Goal: Download file/media

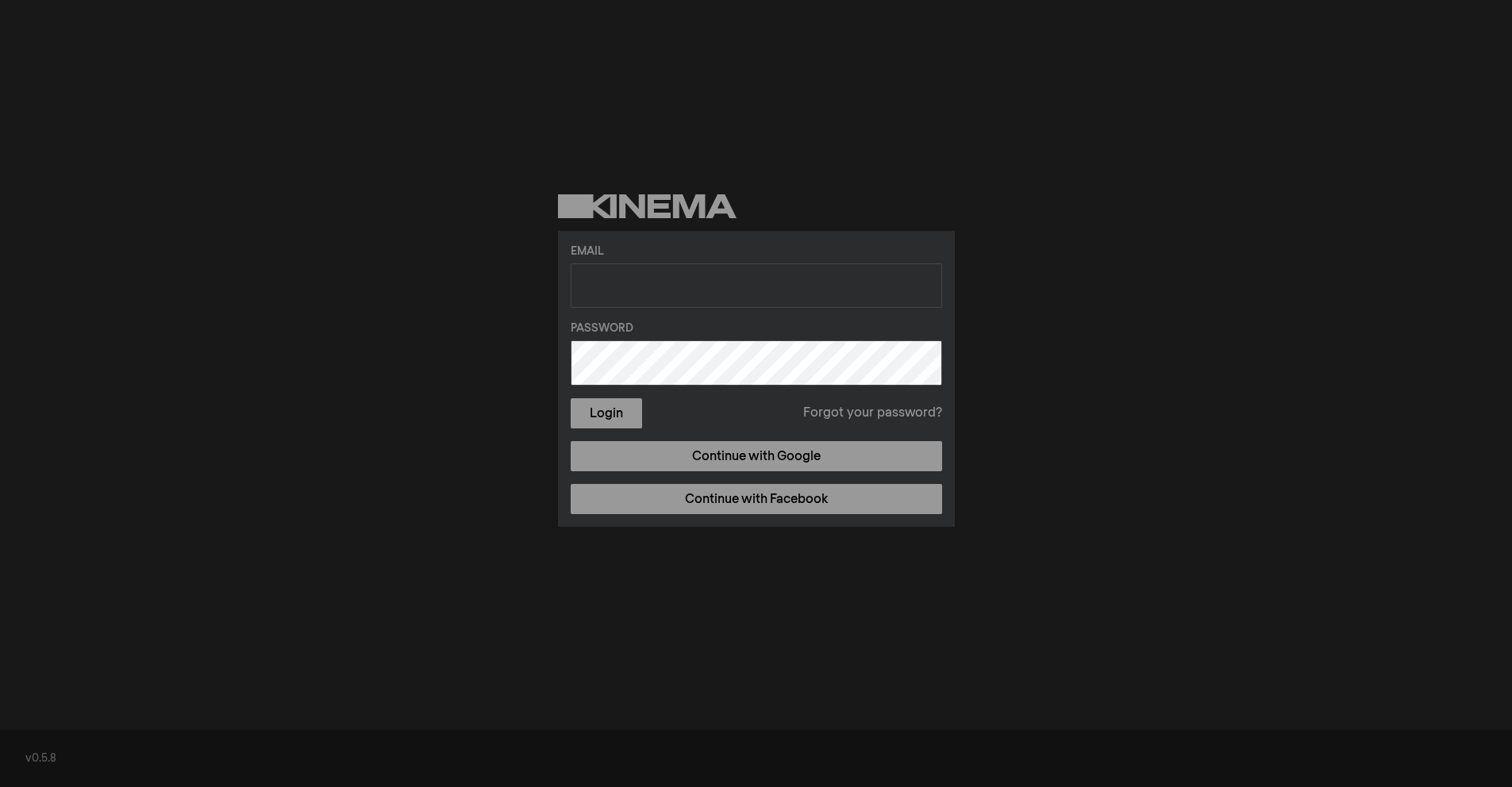
click at [777, 310] on form "Email Password Login Forgot your password?" at bounding box center [756, 336] width 371 height 185
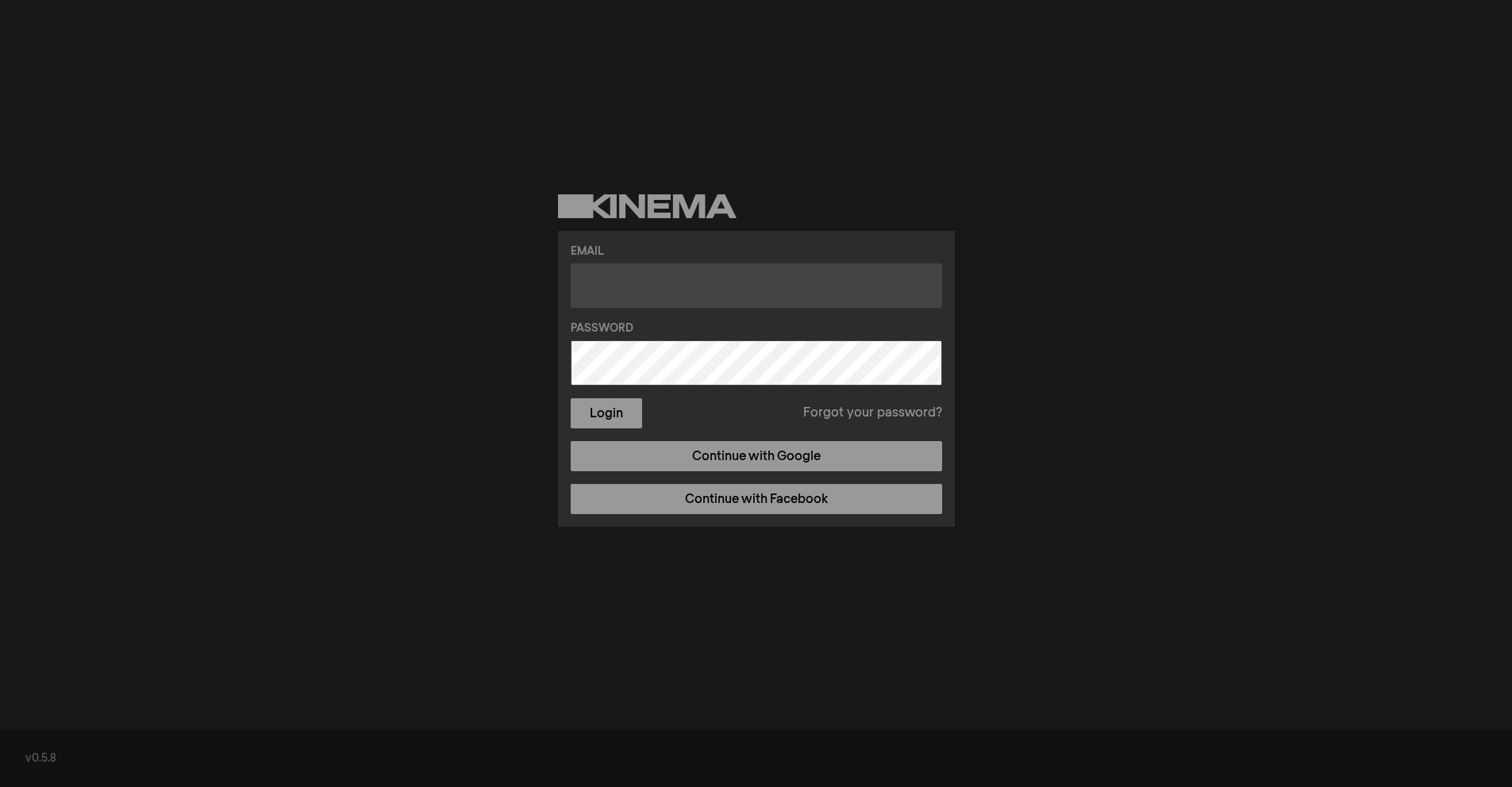
click at [776, 290] on input "text" at bounding box center [756, 286] width 371 height 45
type input "[PERSON_NAME][EMAIL_ADDRESS][DOMAIN_NAME]"
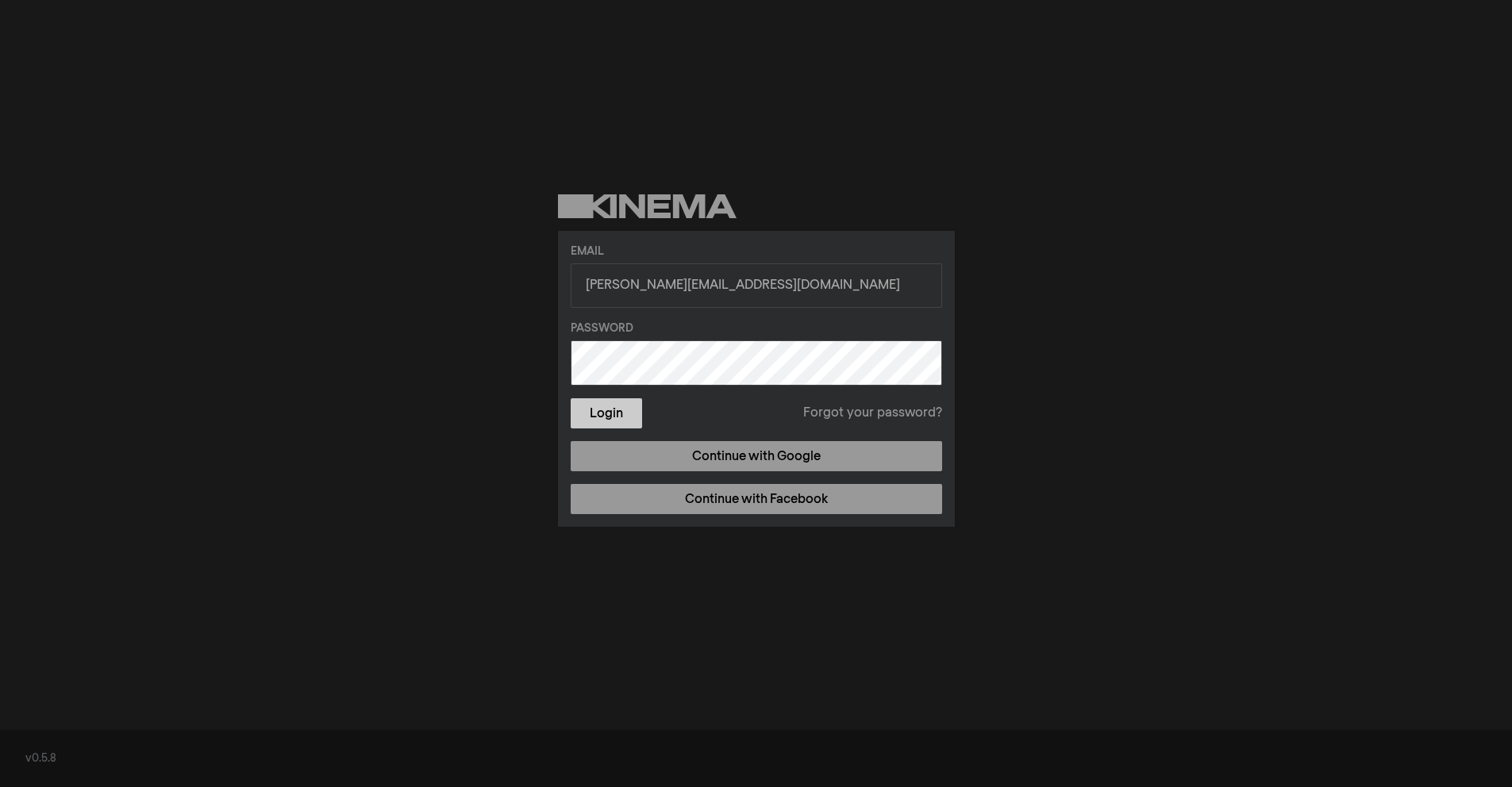
click at [583, 401] on button "Login" at bounding box center [606, 413] width 72 height 30
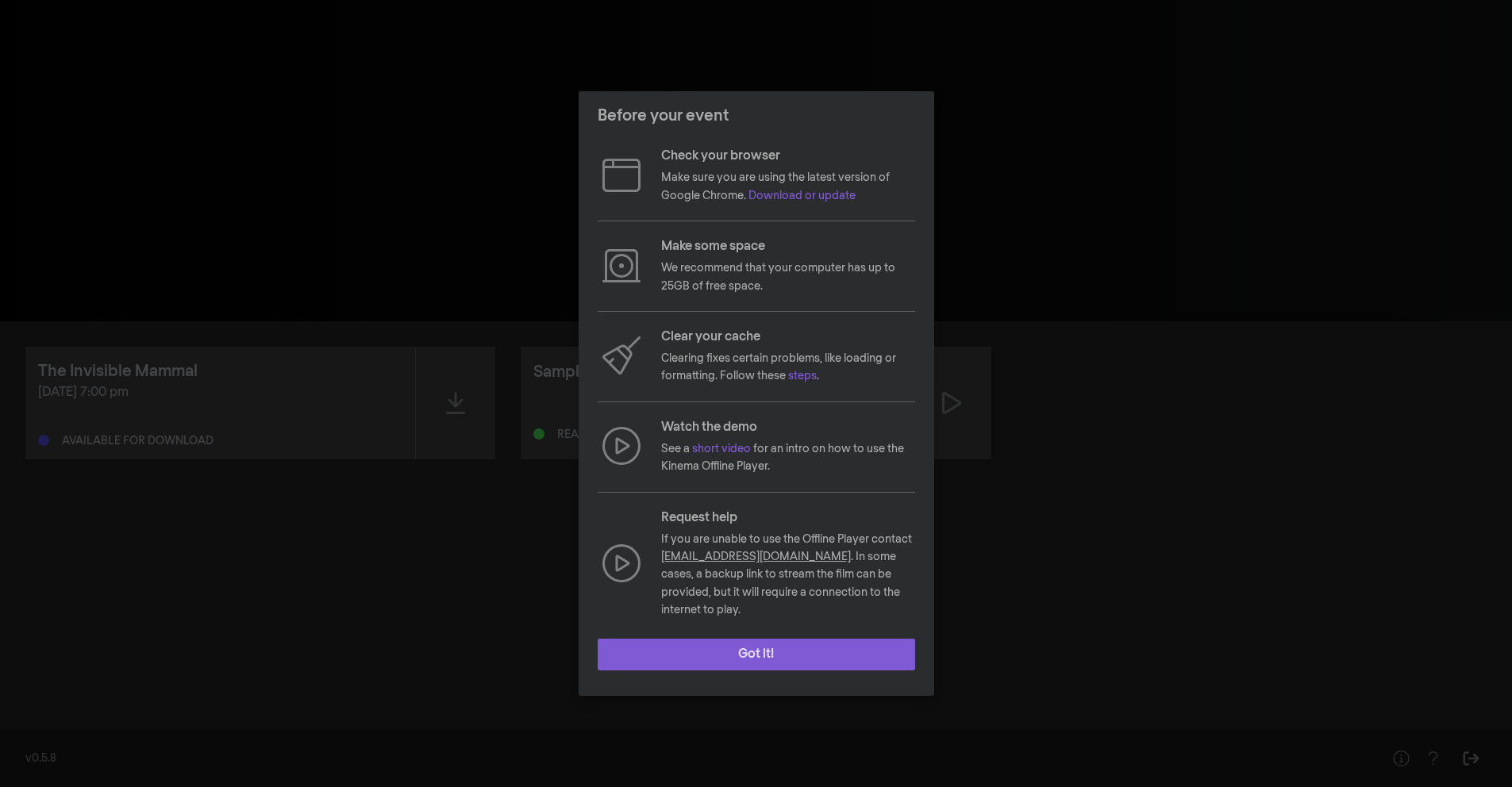
click at [747, 644] on button "Got it!" at bounding box center [756, 655] width 318 height 32
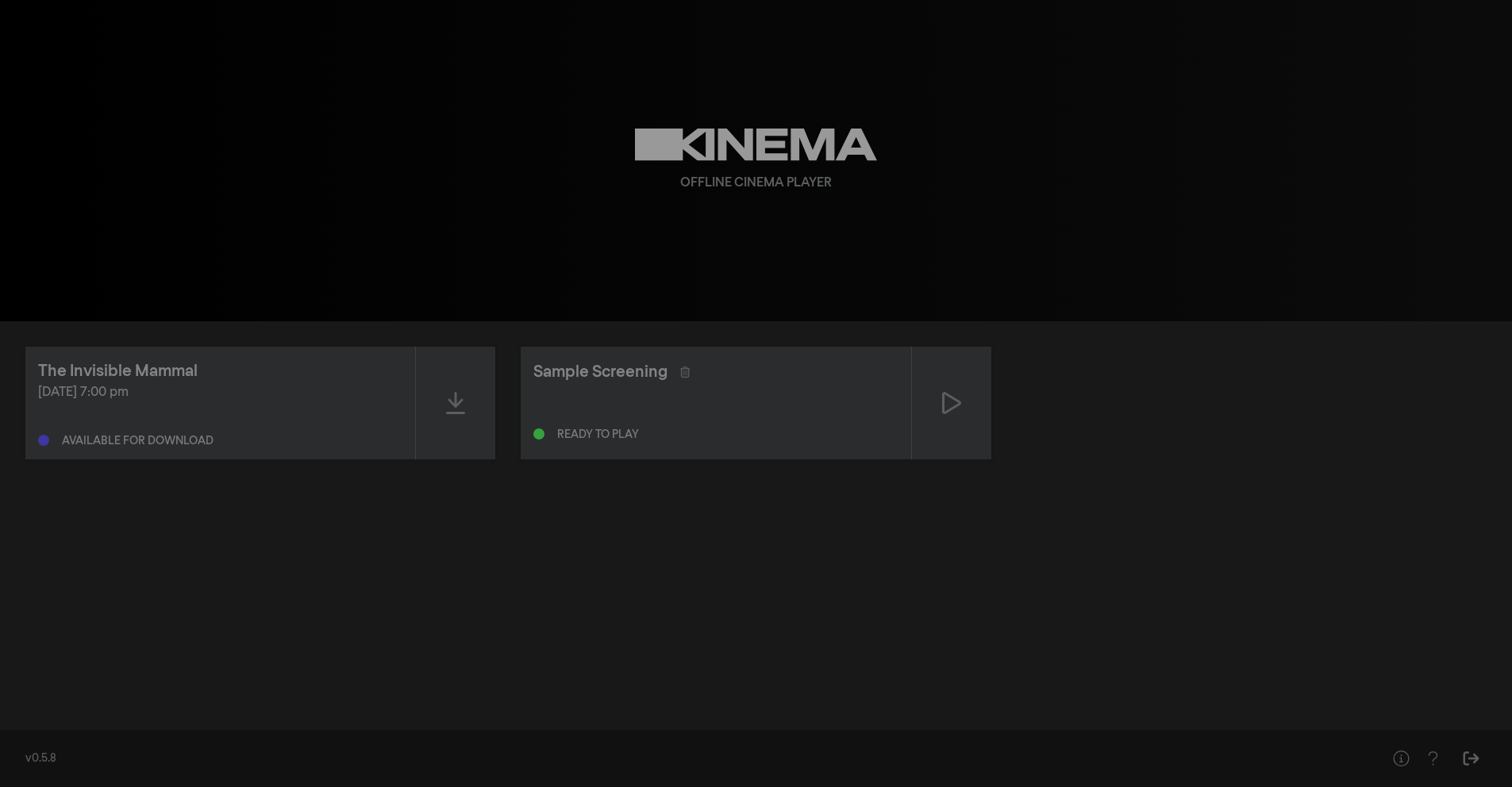
click at [405, 369] on div "The Invisible Mammal [DATE] 7:00 pm Available for download" at bounding box center [220, 402] width 389 height 112
click at [440, 381] on div at bounding box center [456, 402] width 80 height 112
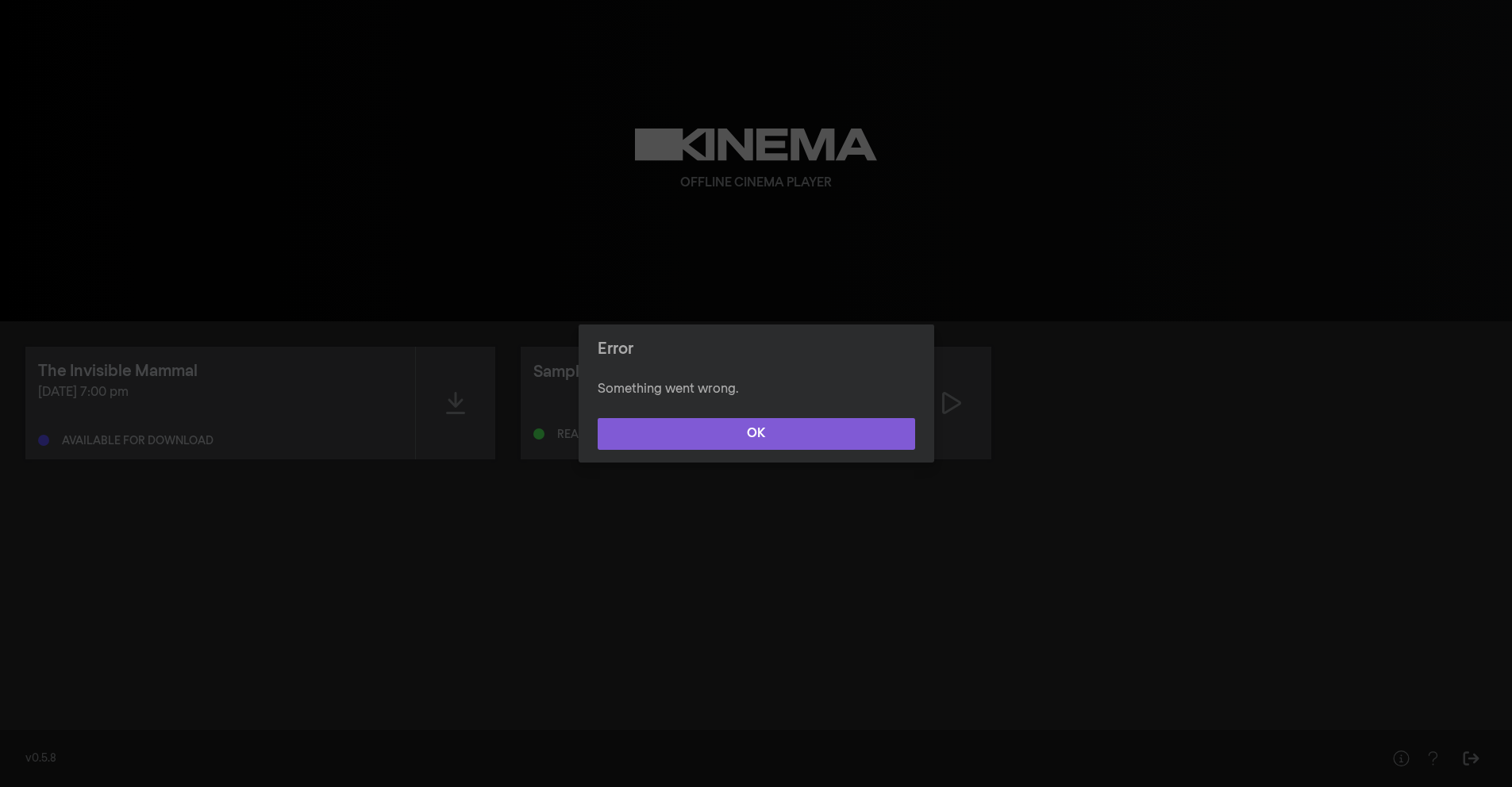
click at [714, 433] on button "OK" at bounding box center [756, 434] width 318 height 32
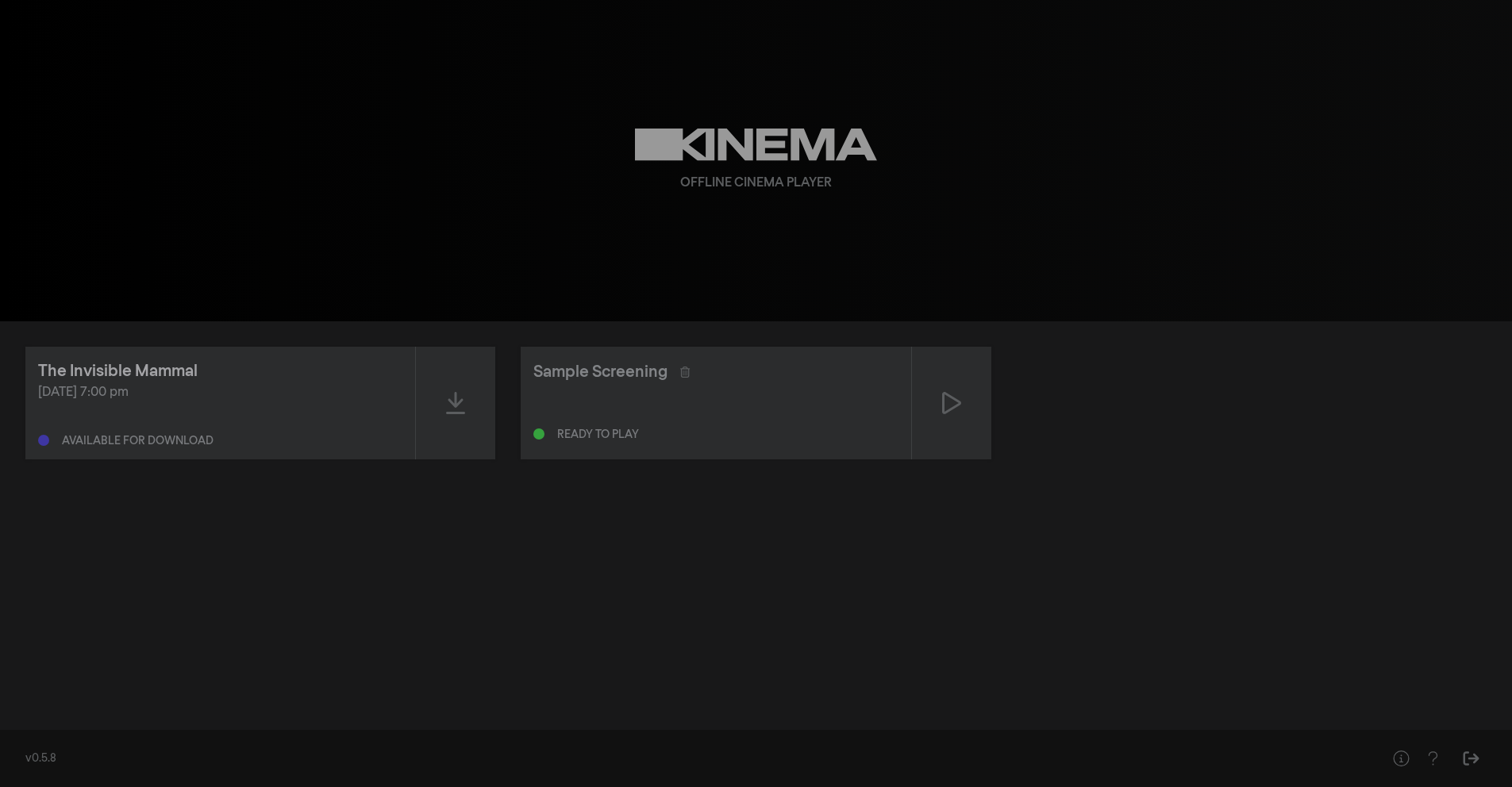
click at [164, 358] on div "The Invisible Mammal [DATE] 7:00 pm Available for download" at bounding box center [220, 402] width 389 height 112
click at [164, 359] on div "The Invisible Mammal" at bounding box center [117, 371] width 159 height 24
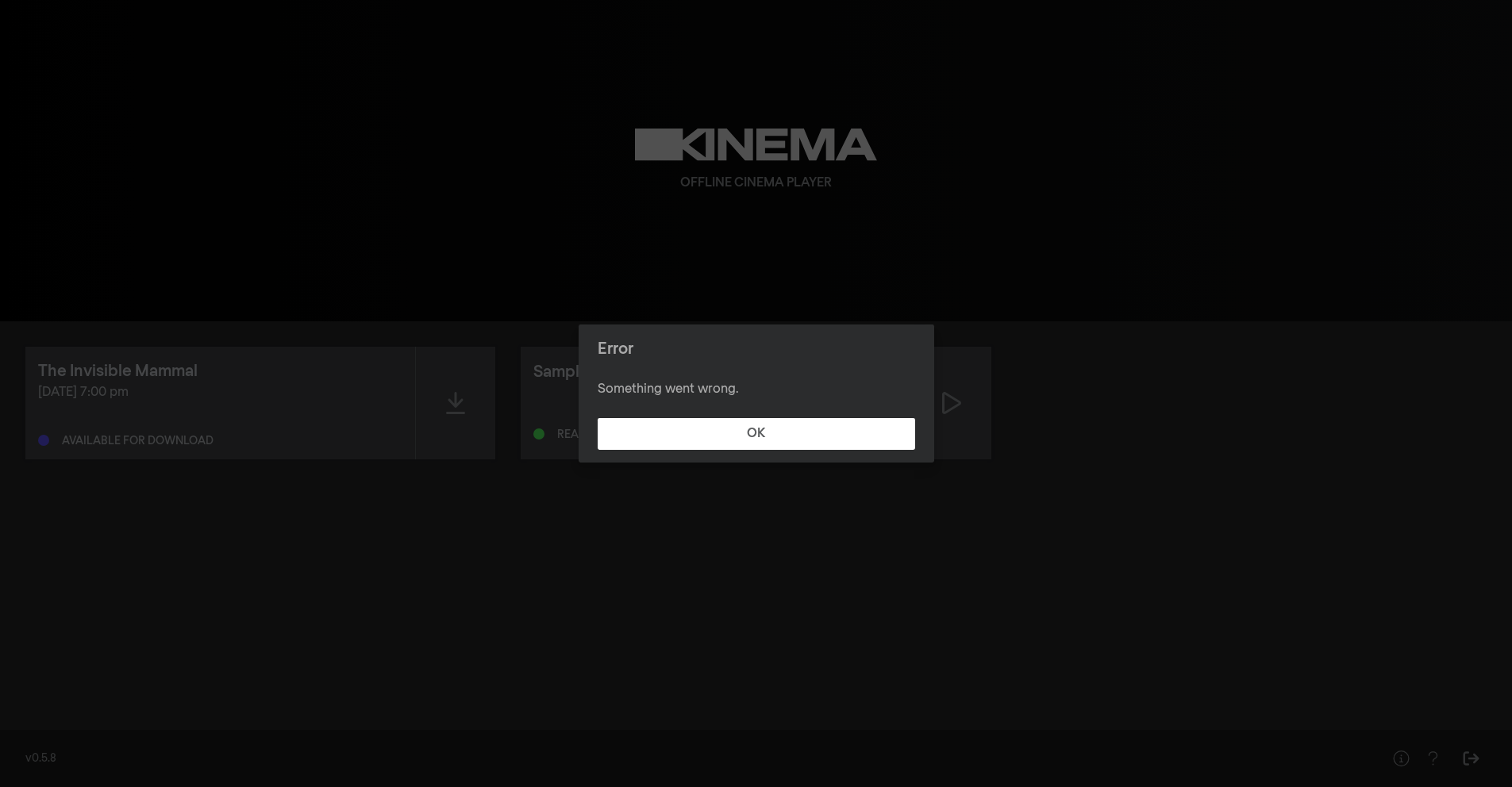
click at [167, 371] on div "Error Something went wrong. OK" at bounding box center [756, 393] width 1512 height 787
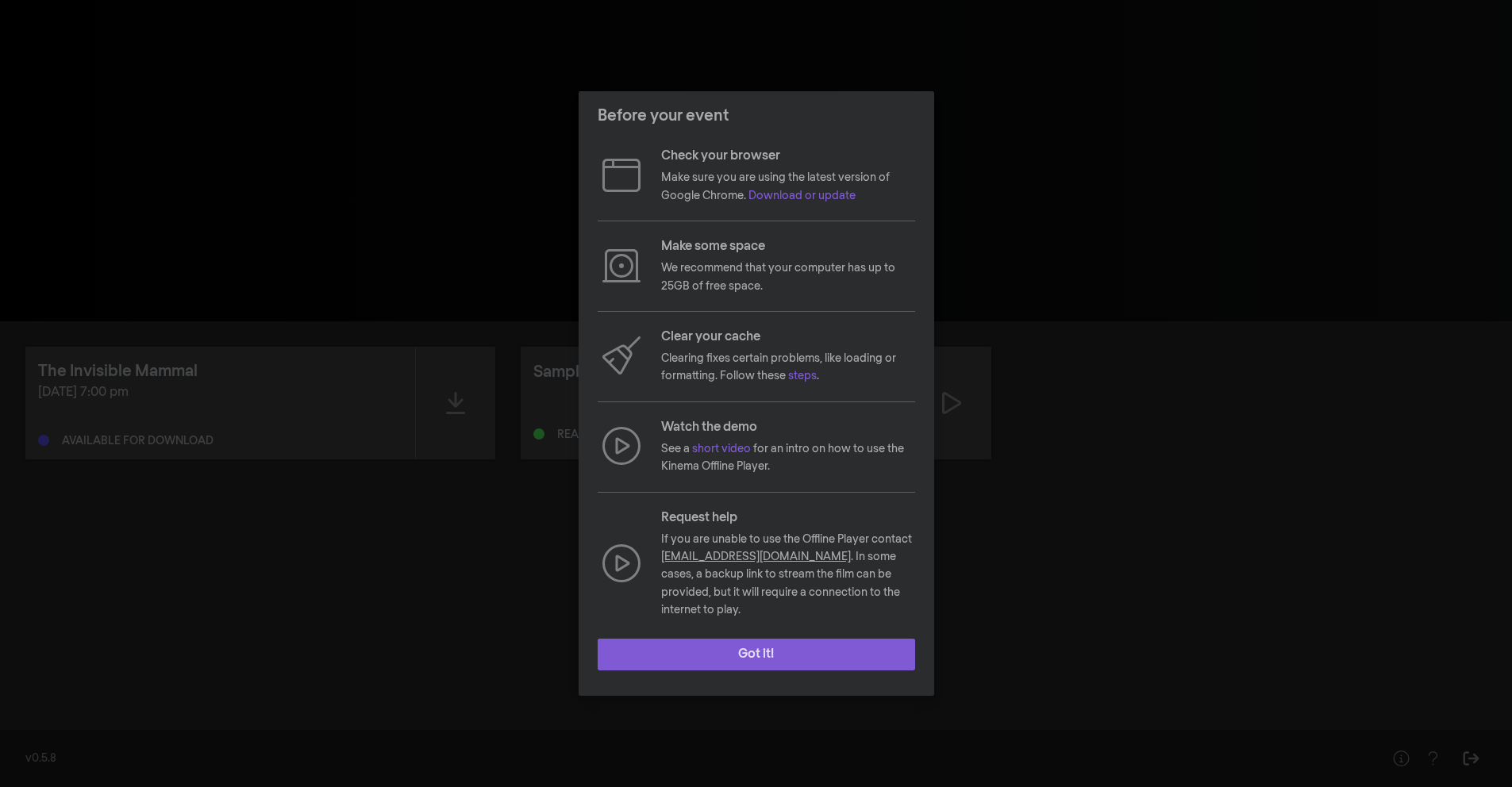
click at [753, 654] on button "Got it!" at bounding box center [756, 655] width 318 height 32
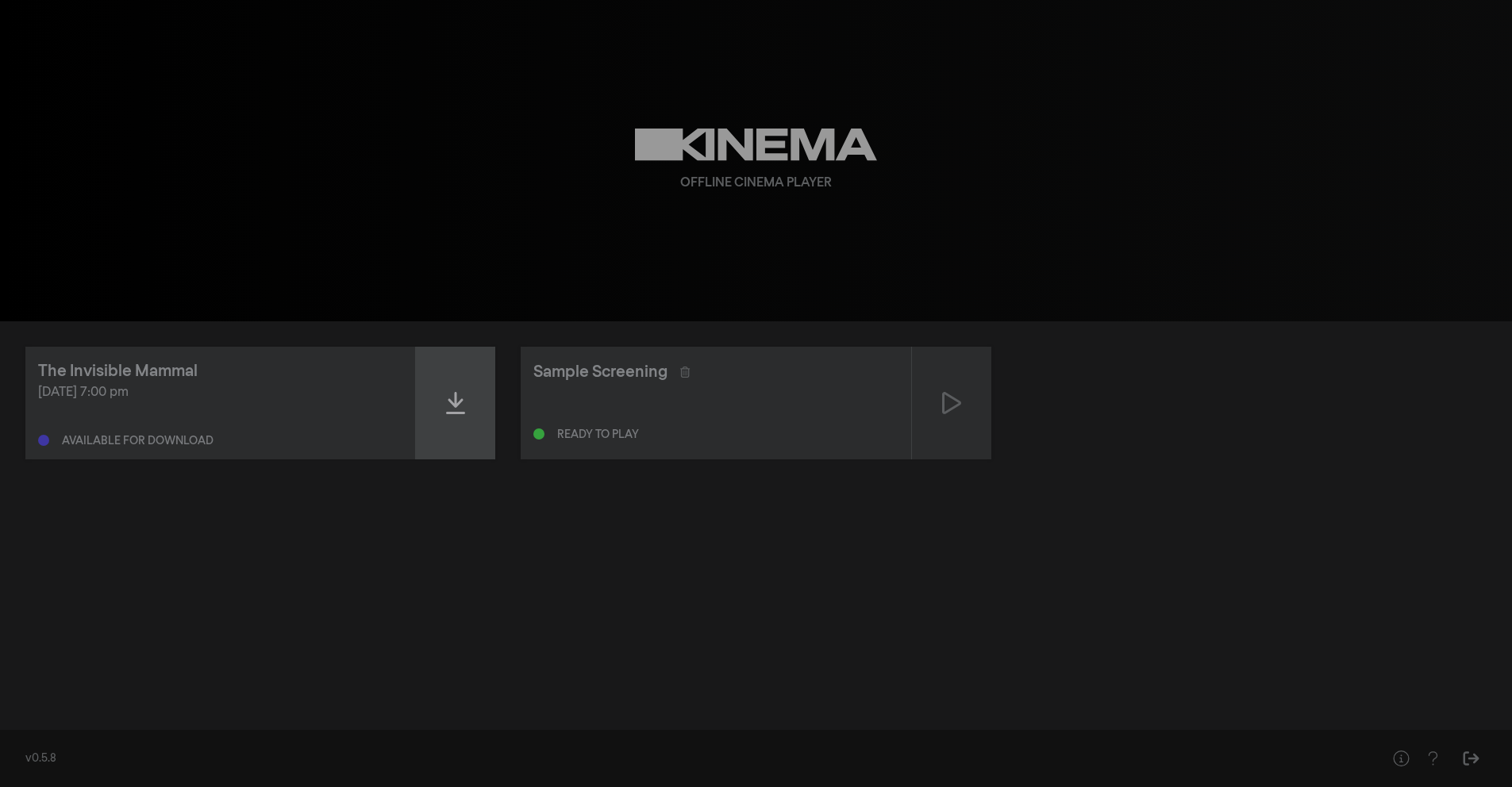
click at [448, 350] on div at bounding box center [456, 402] width 80 height 112
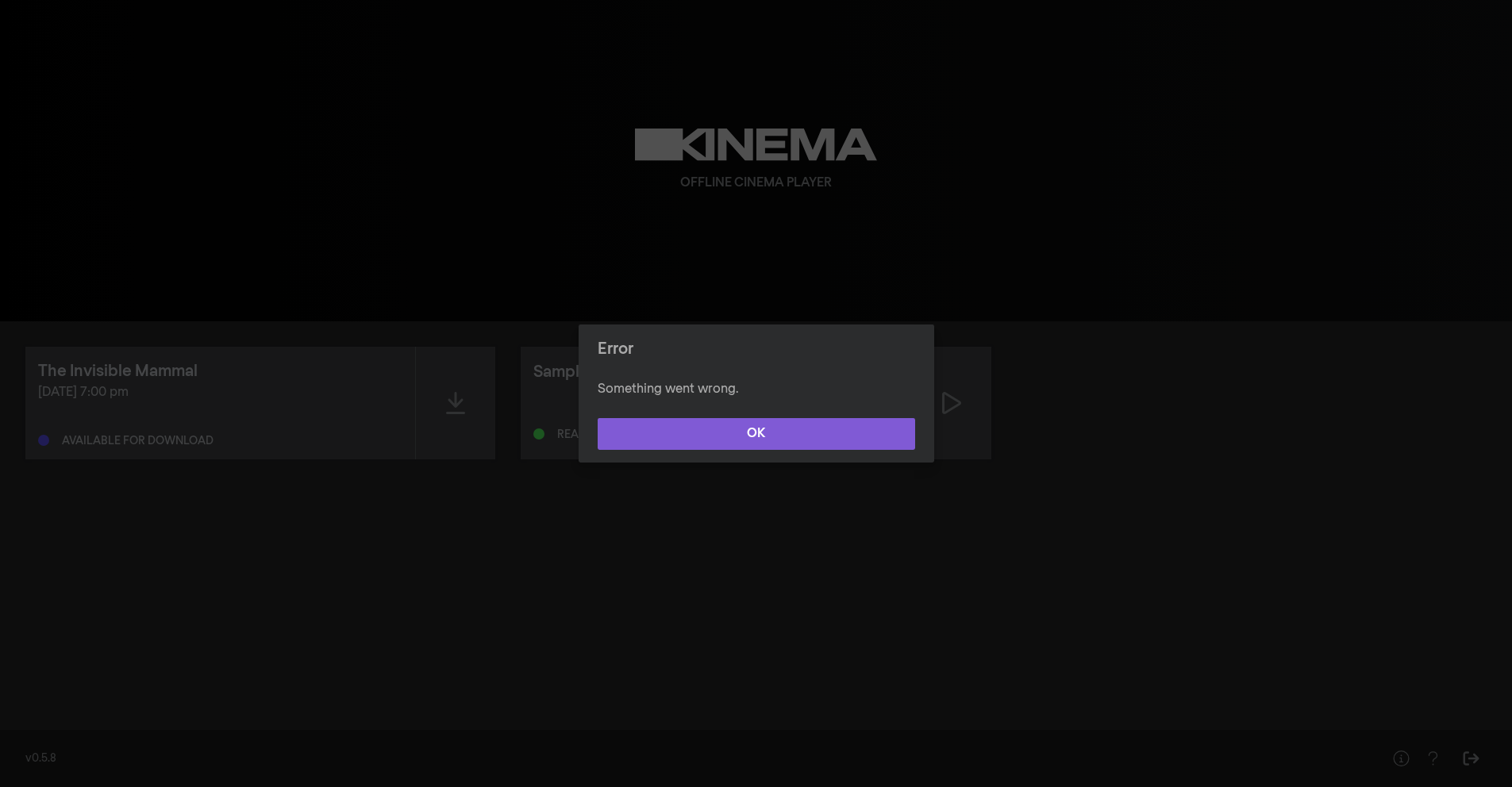
click at [681, 449] on button "OK" at bounding box center [756, 434] width 318 height 32
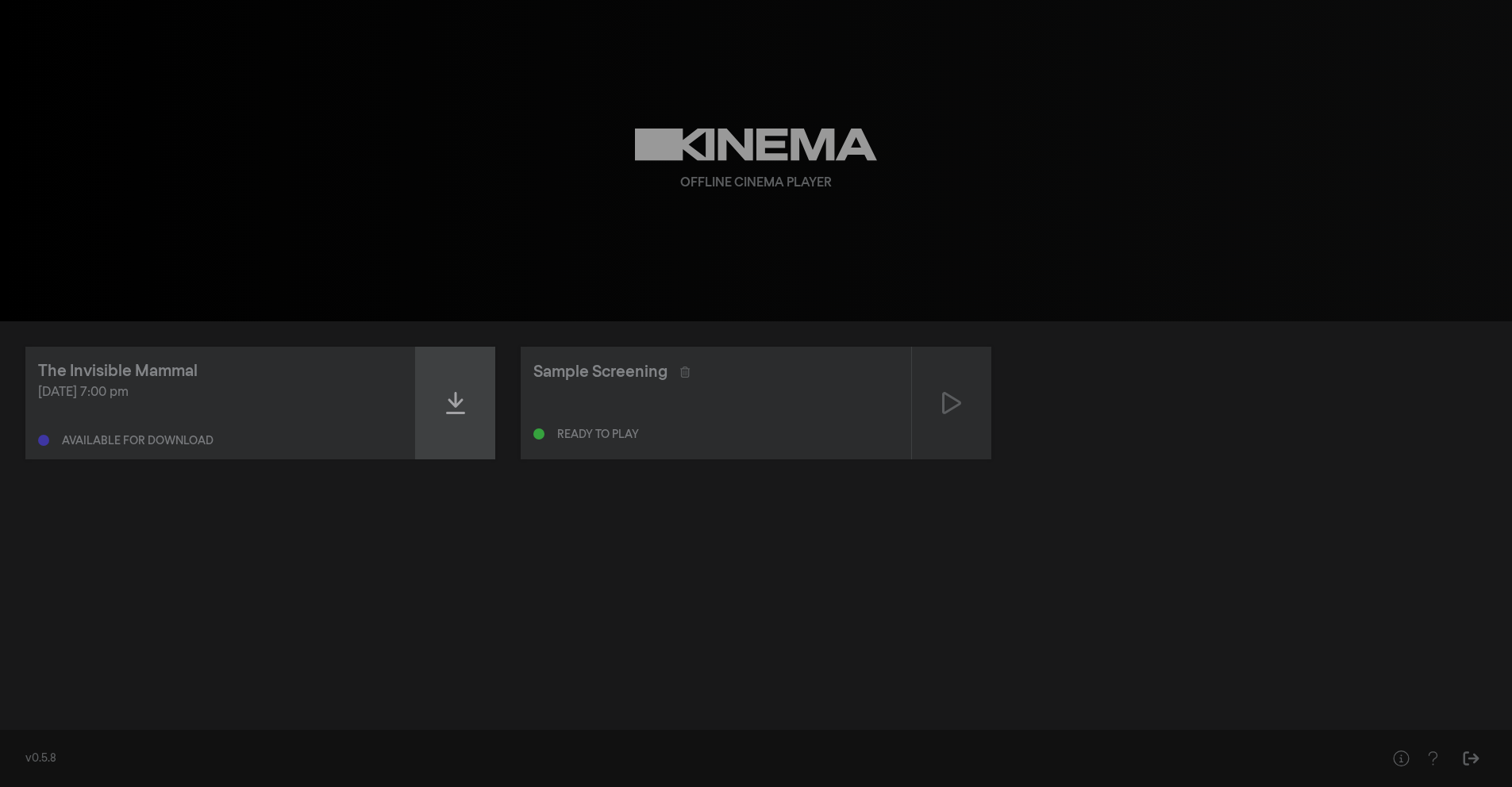
click at [491, 390] on div at bounding box center [456, 402] width 80 height 112
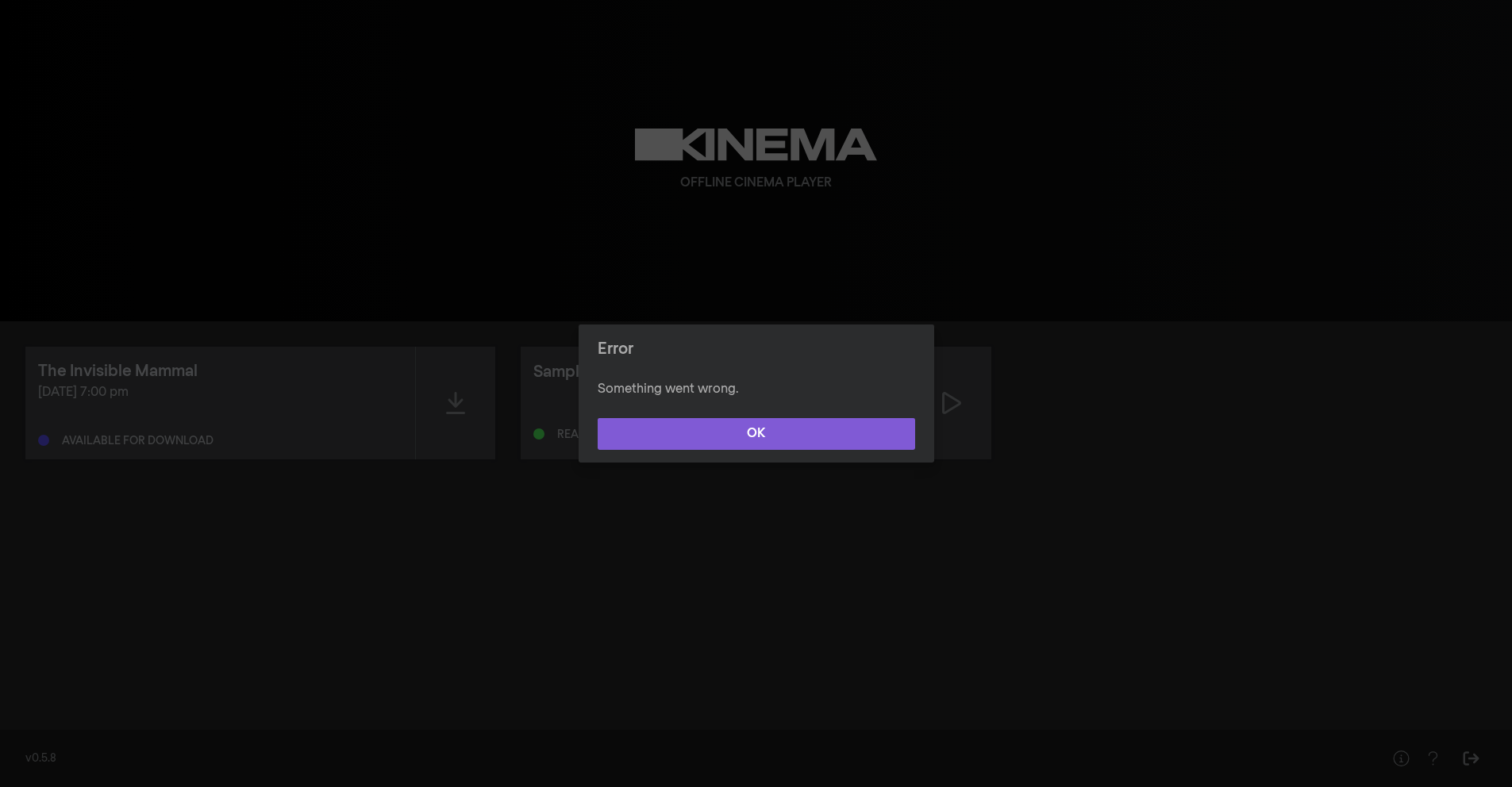
click at [659, 425] on button "OK" at bounding box center [756, 434] width 318 height 32
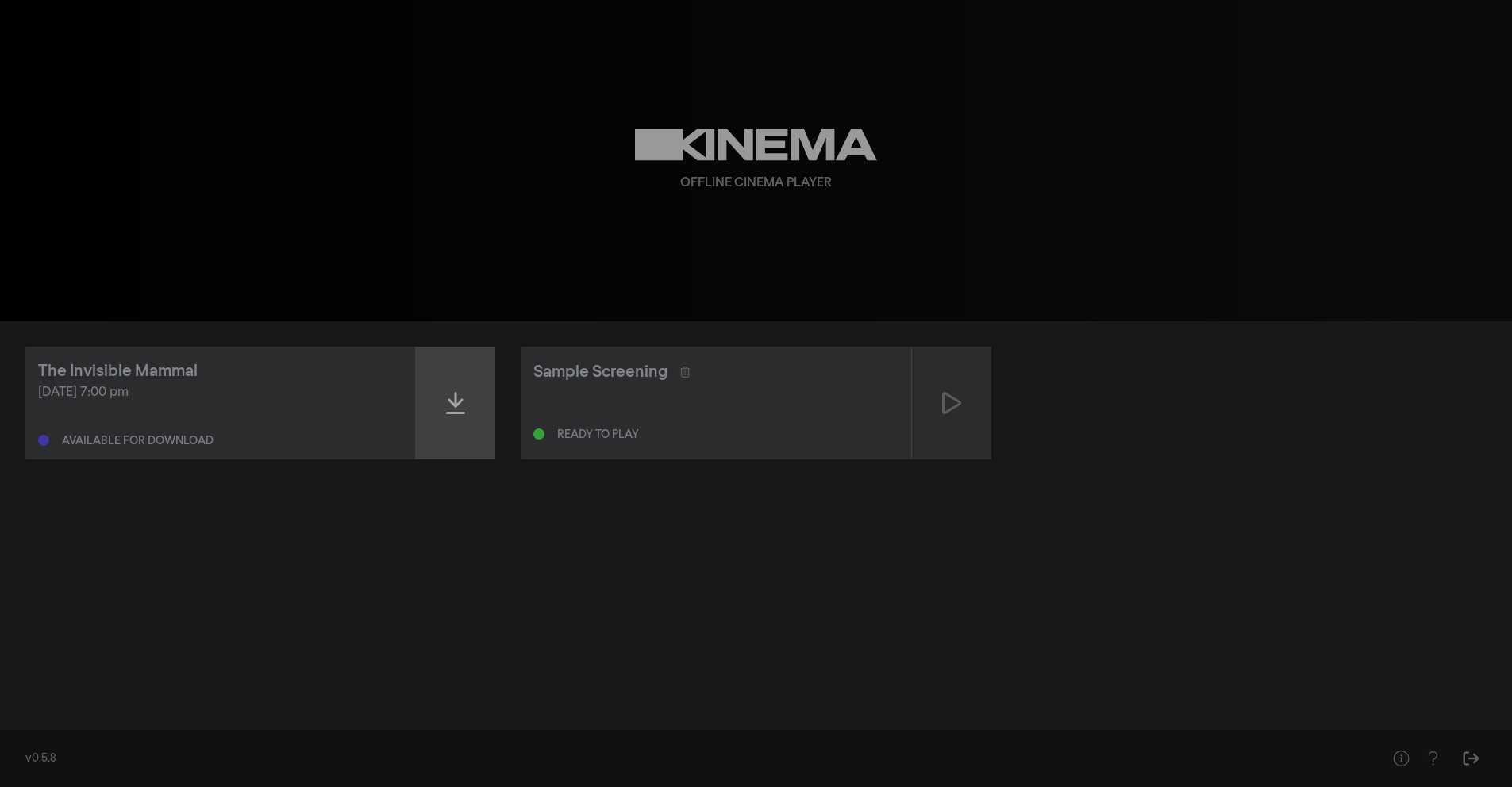
click at [495, 405] on div at bounding box center [456, 402] width 80 height 112
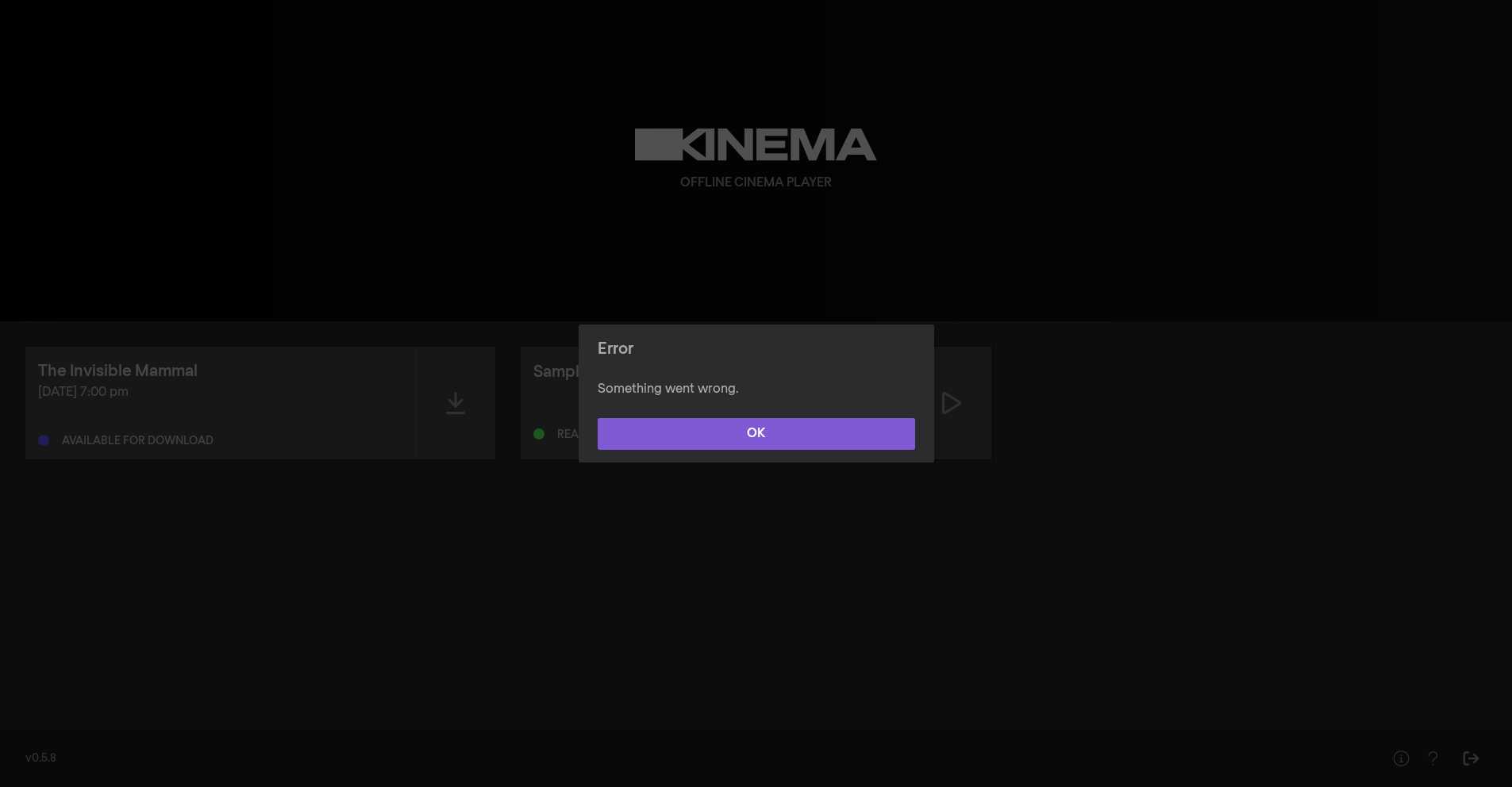
click at [708, 428] on button "OK" at bounding box center [756, 434] width 318 height 32
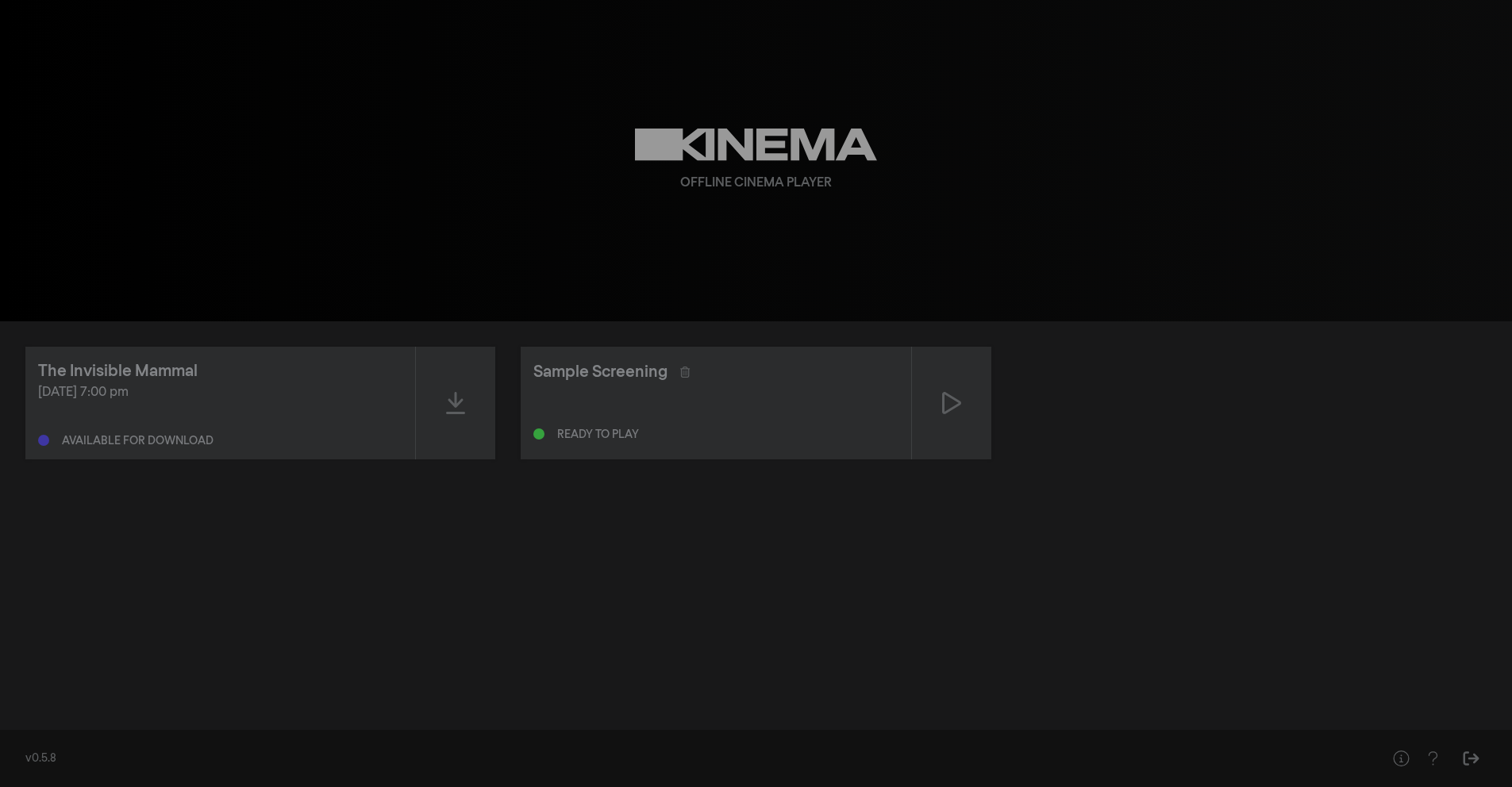
click at [113, 442] on div "Available for download" at bounding box center [137, 441] width 151 height 11
click at [122, 361] on div "The Invisible Mammal" at bounding box center [117, 371] width 159 height 24
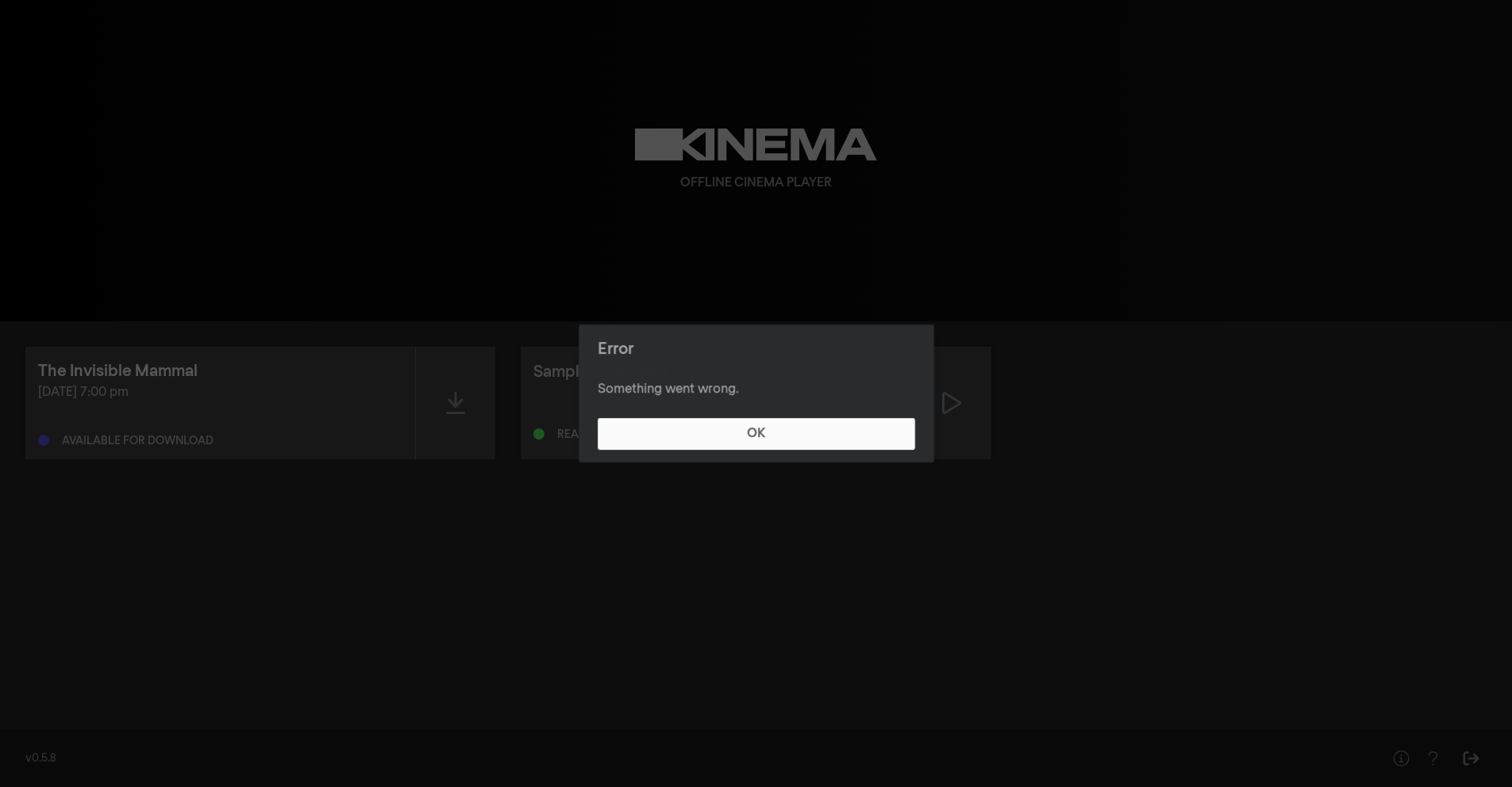
click at [122, 361] on div "Error Something went wrong. OK" at bounding box center [756, 393] width 1512 height 787
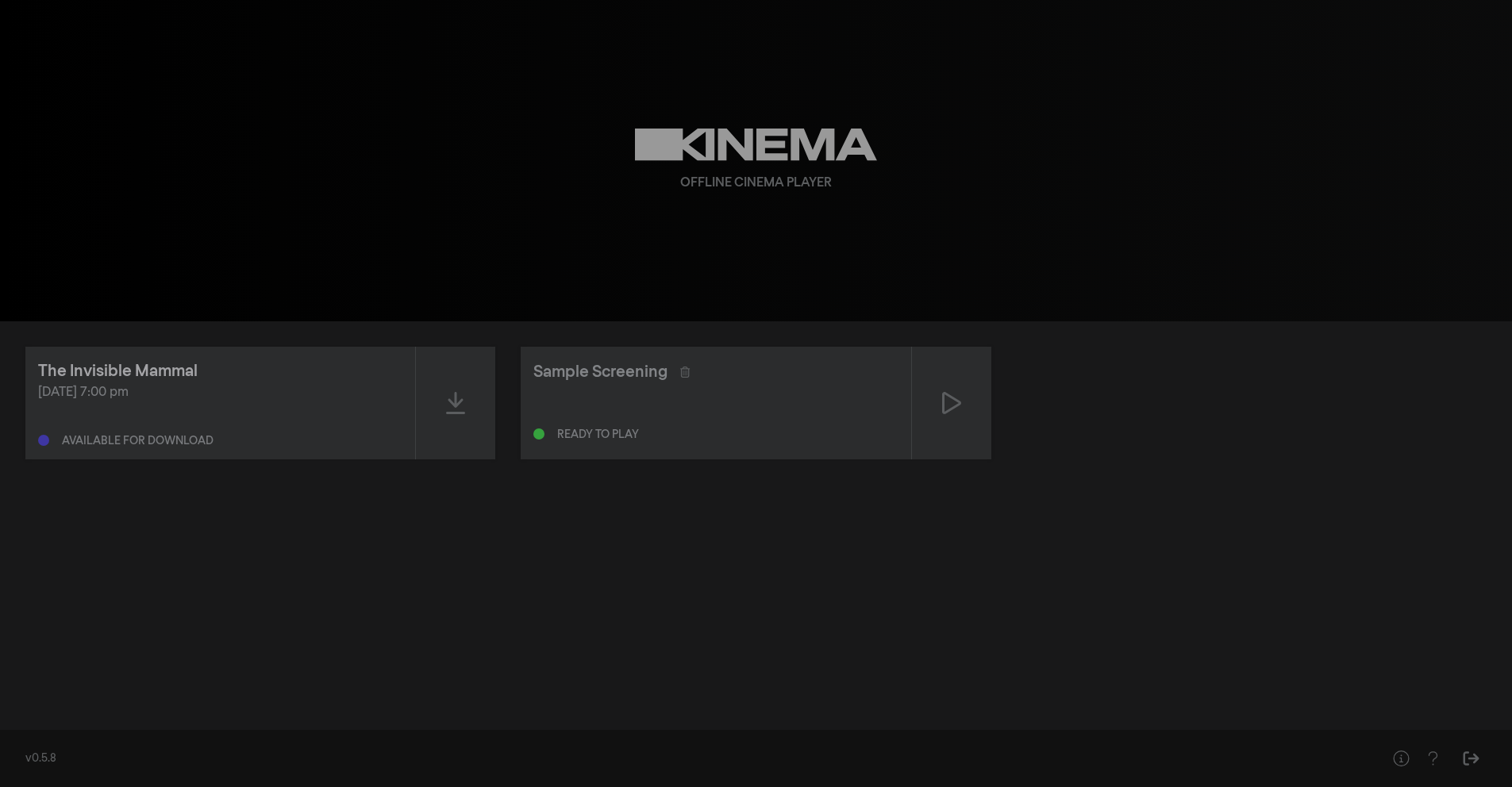
click at [122, 361] on div "The Invisible Mammal" at bounding box center [117, 371] width 159 height 24
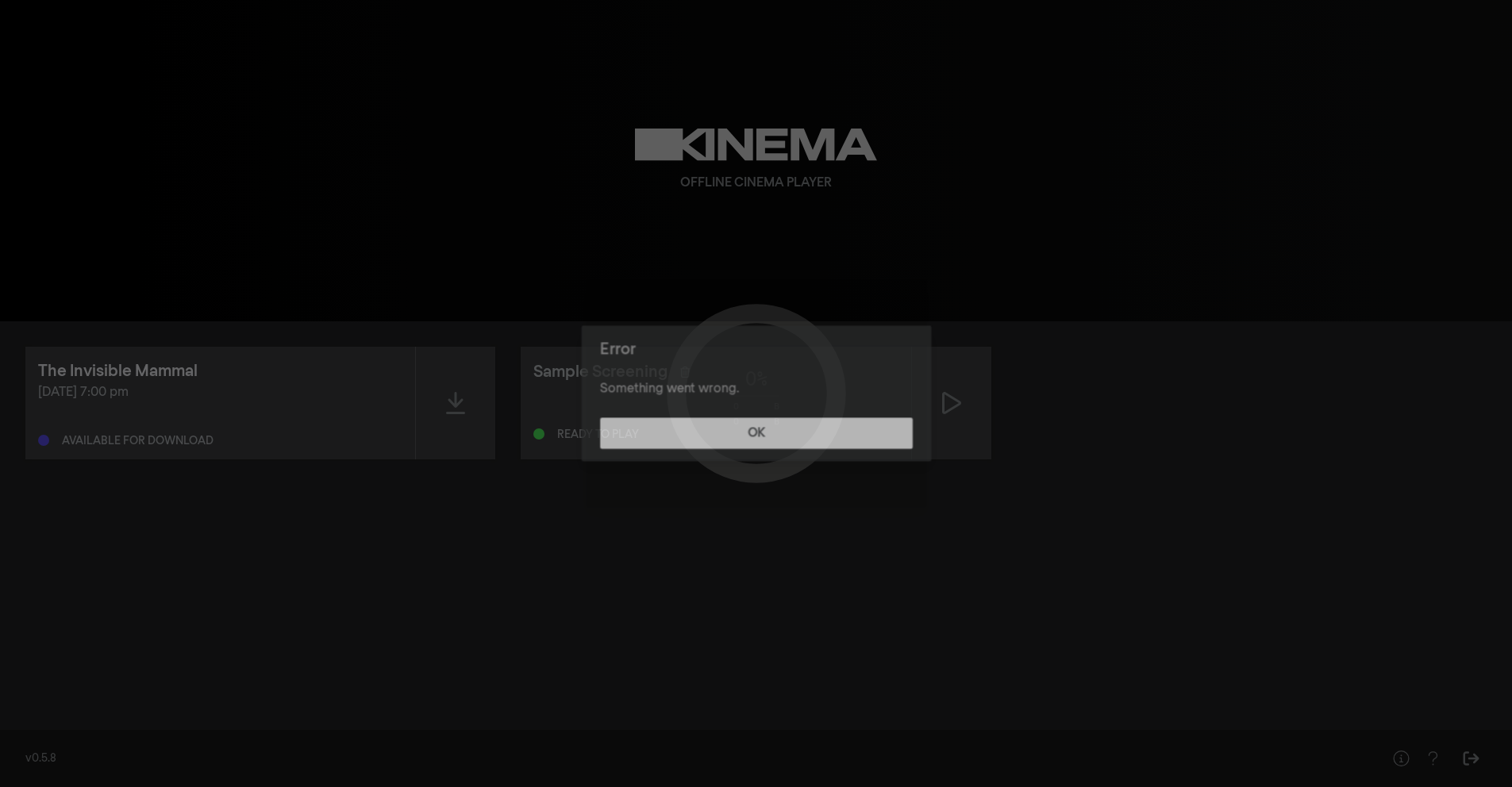
click at [122, 361] on div "Error Something went wrong. OK" at bounding box center [756, 393] width 1512 height 787
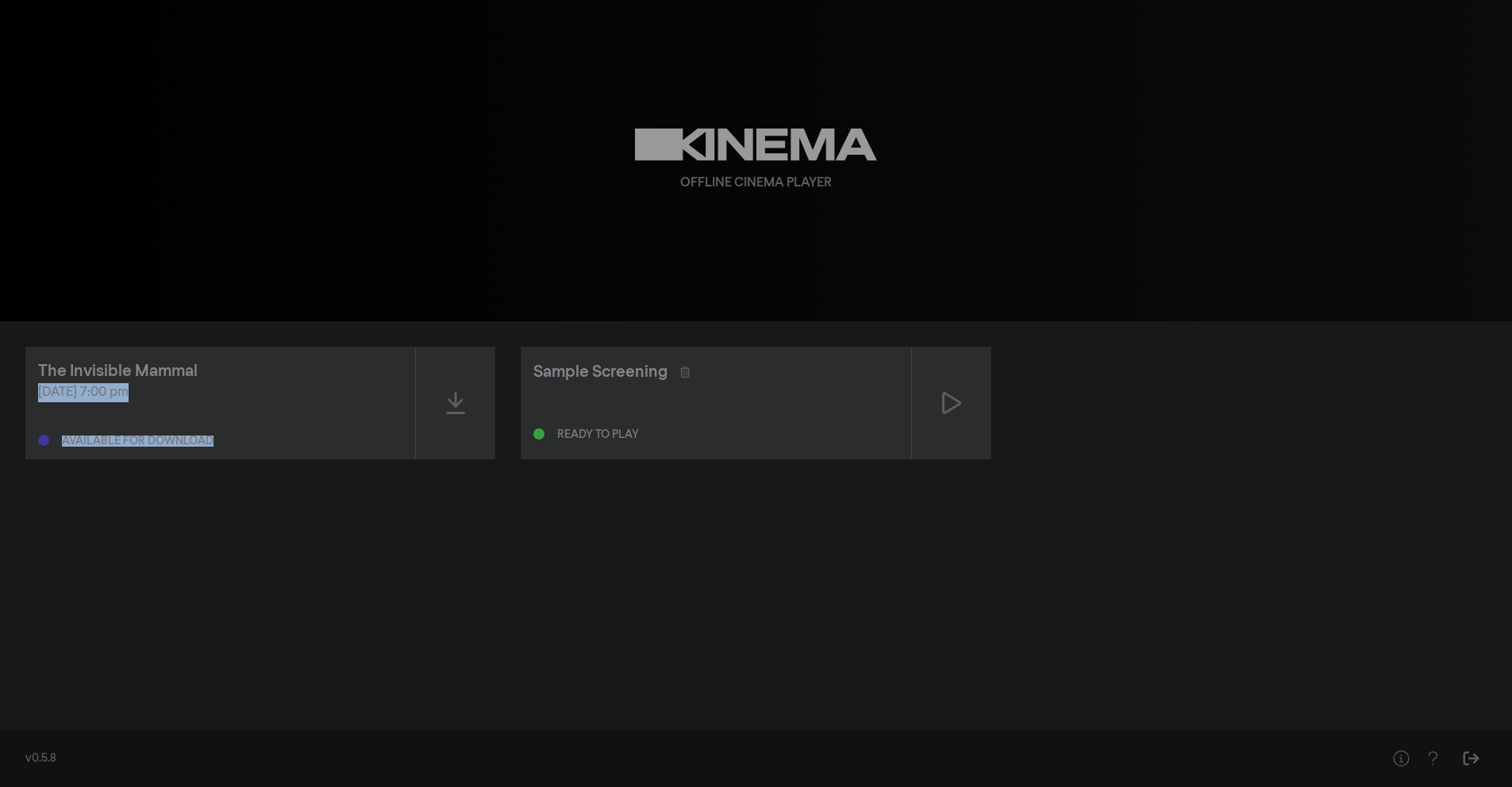
click at [414, 373] on div "The Invisible Mammal [DATE] 7:00 pm Available for download" at bounding box center [261, 402] width 470 height 112
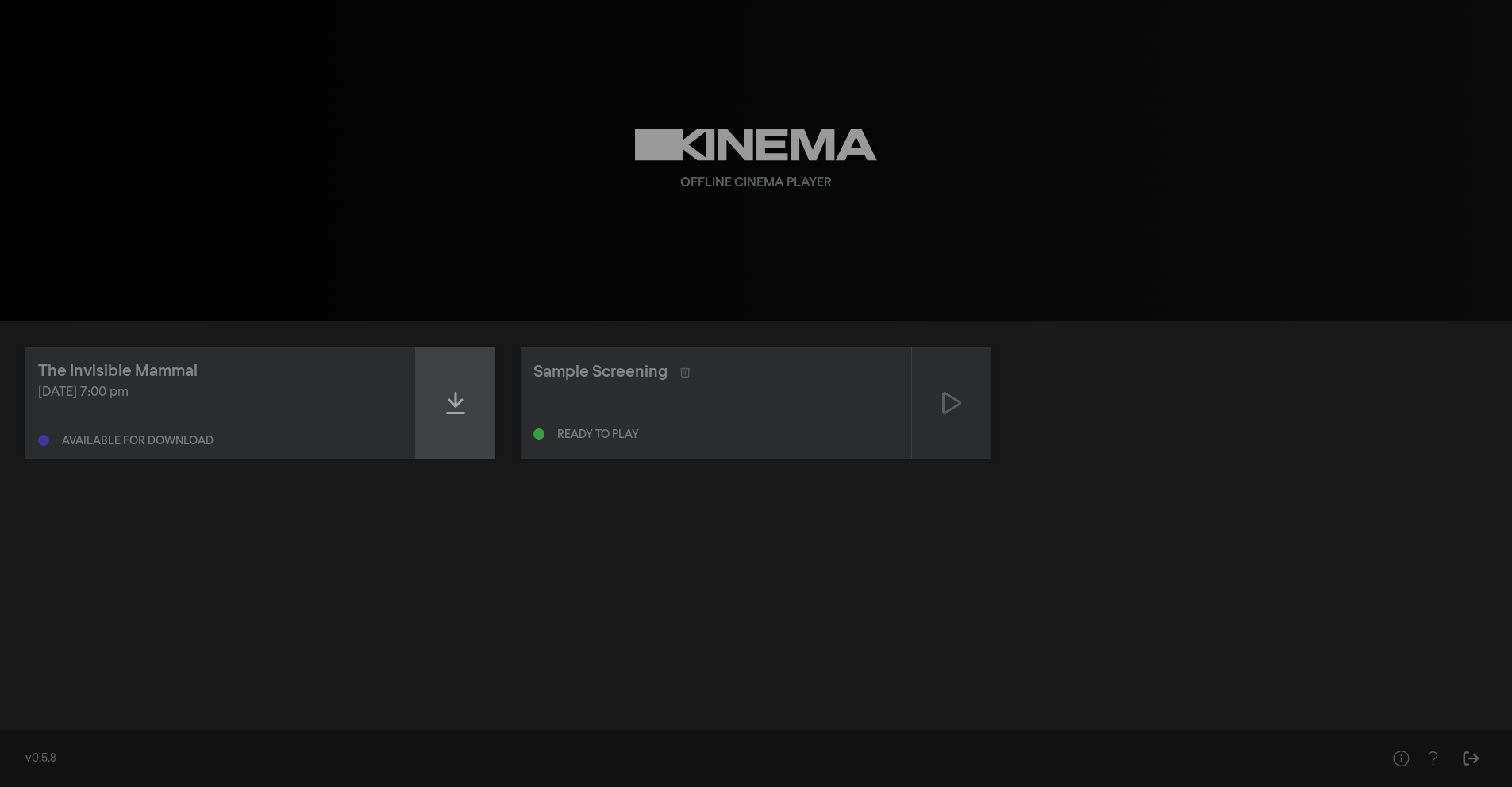
click at [433, 381] on div at bounding box center [456, 402] width 80 height 112
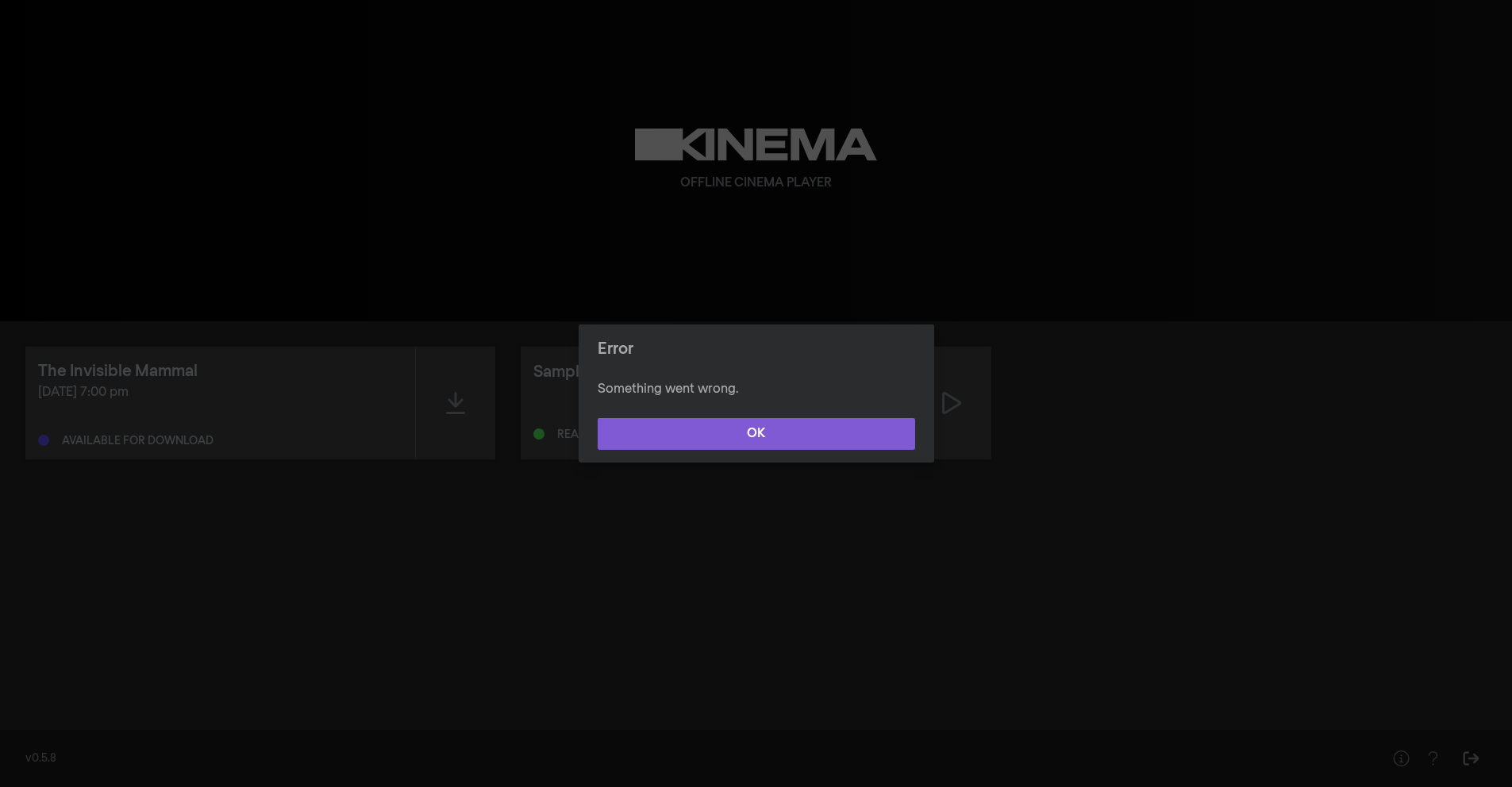
click at [737, 444] on button "OK" at bounding box center [756, 434] width 318 height 32
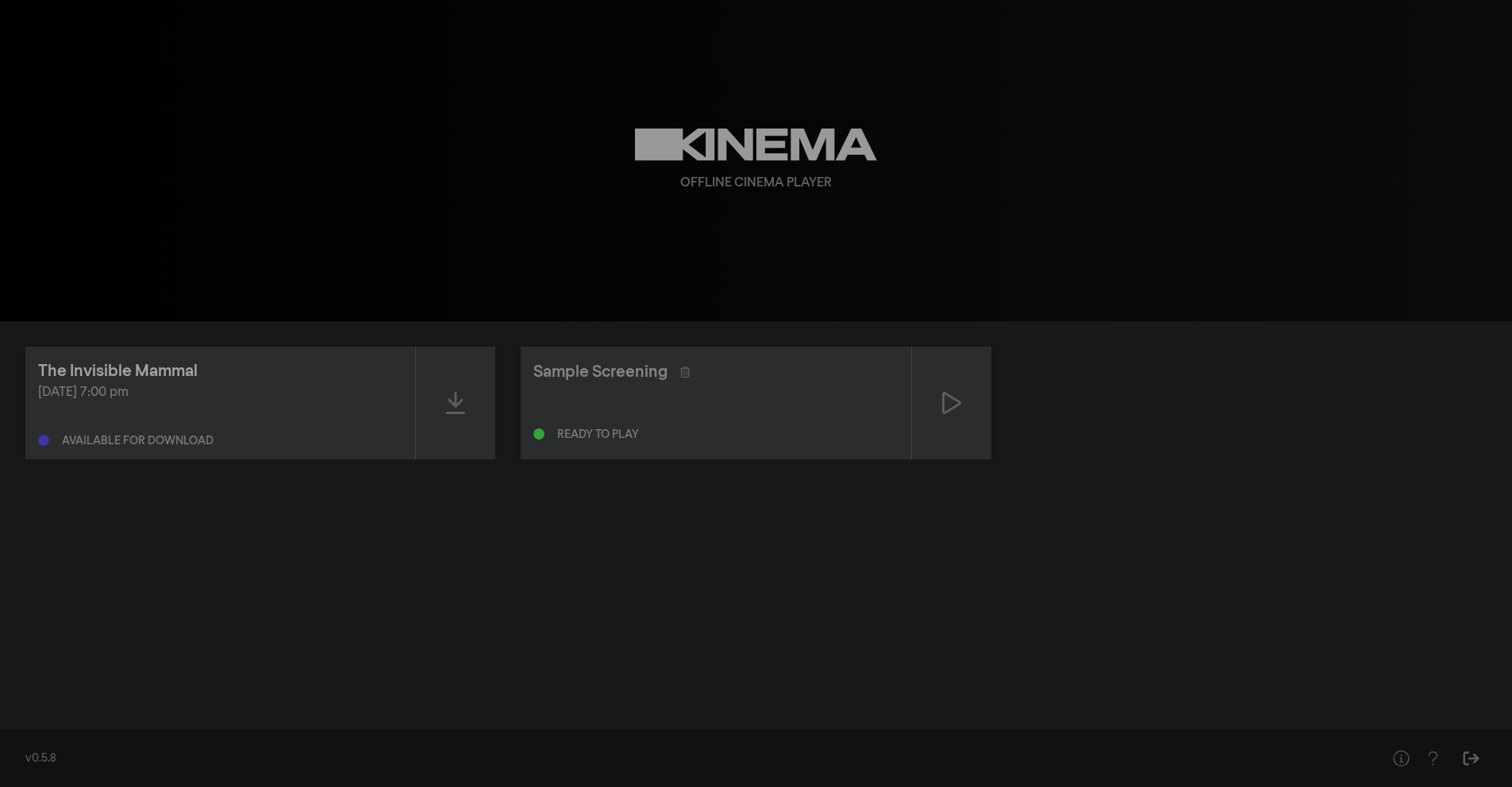
click at [157, 381] on div "The Invisible Mammal [DATE] 7:00 pm Available for download" at bounding box center [220, 402] width 389 height 112
click at [157, 381] on div "The Invisible Mammal" at bounding box center [117, 371] width 159 height 24
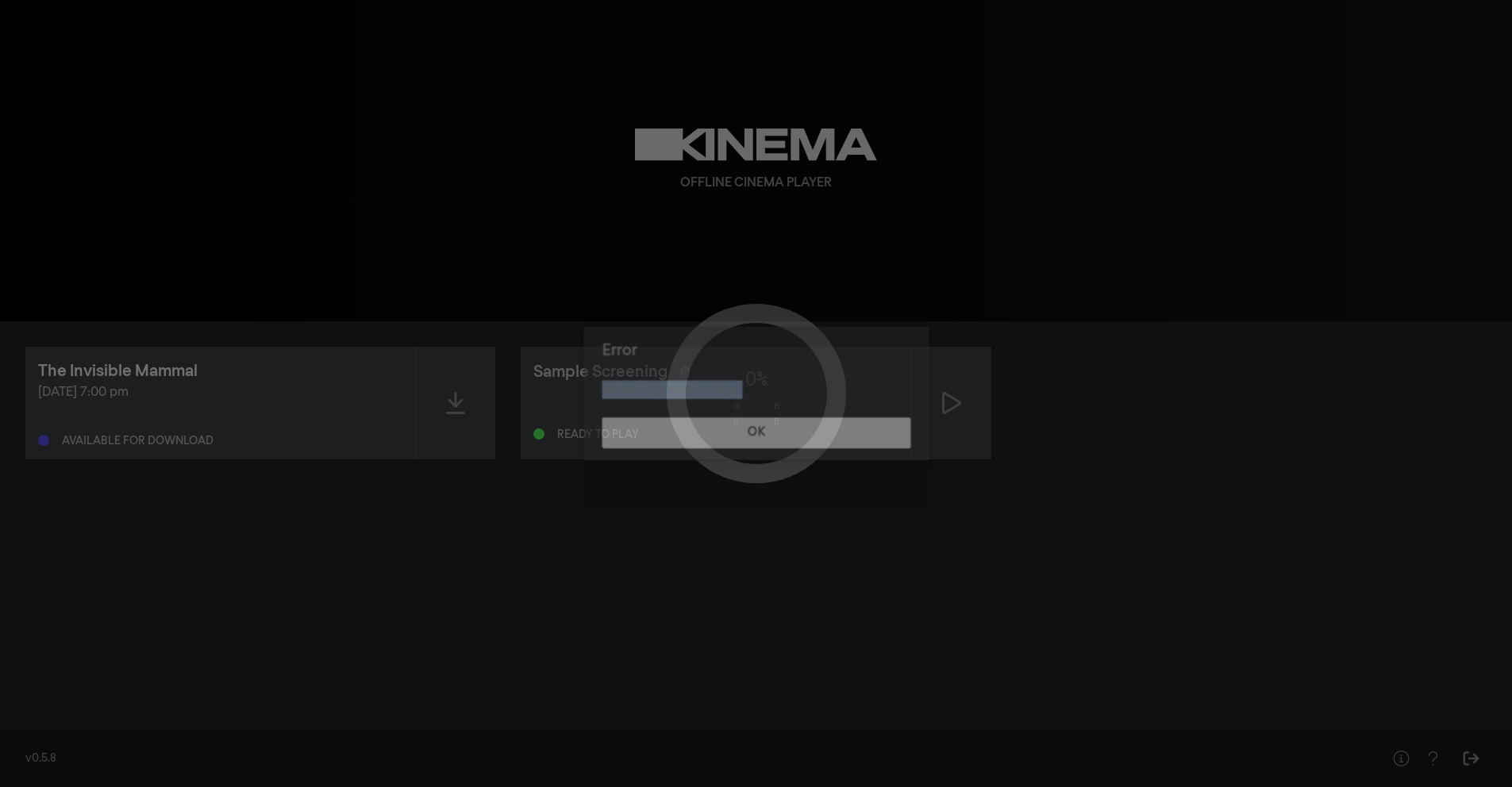
click at [157, 381] on div "Error Something went wrong. OK" at bounding box center [756, 393] width 1512 height 787
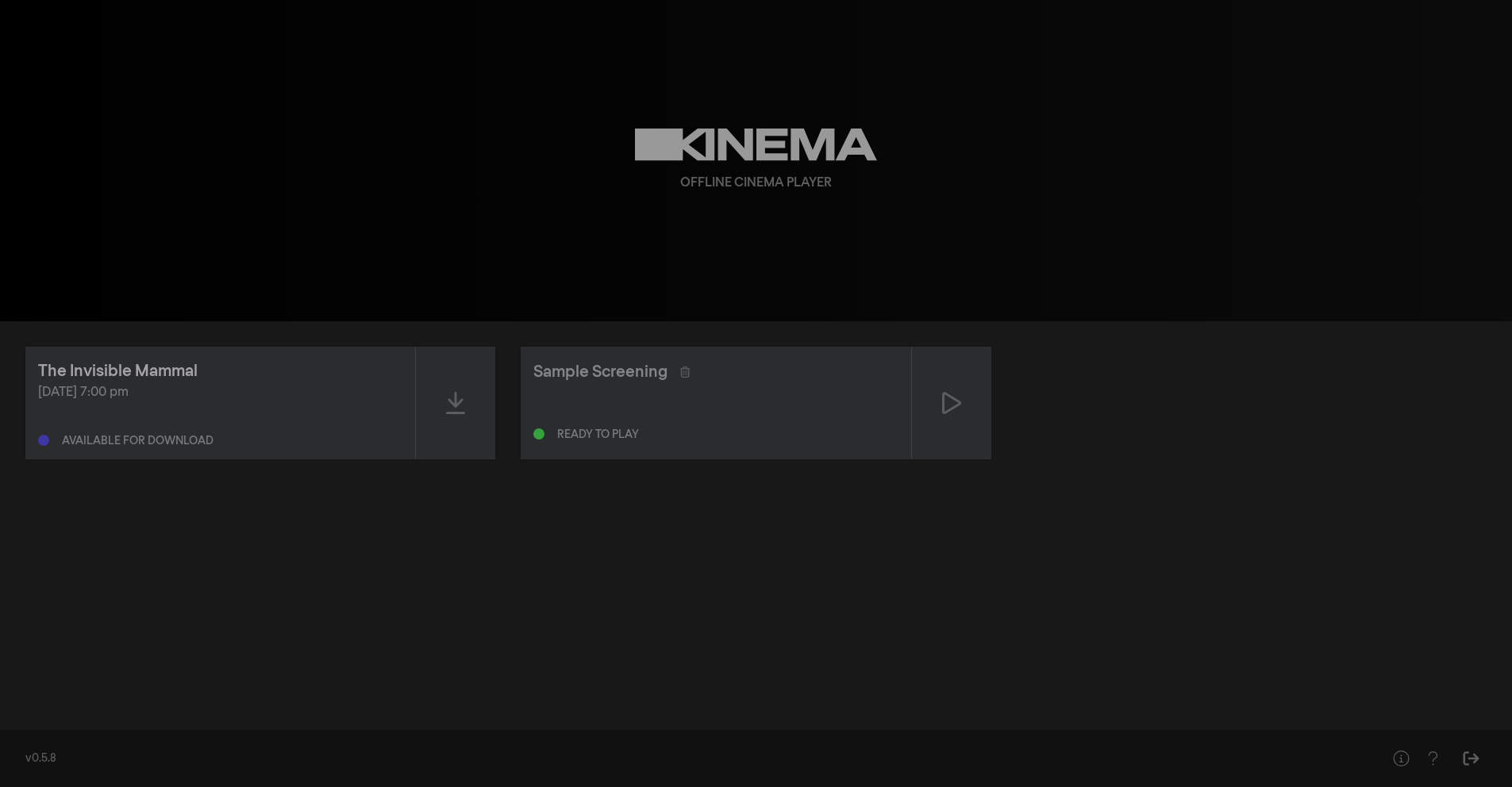
click at [157, 381] on div "The Invisible Mammal" at bounding box center [117, 371] width 159 height 24
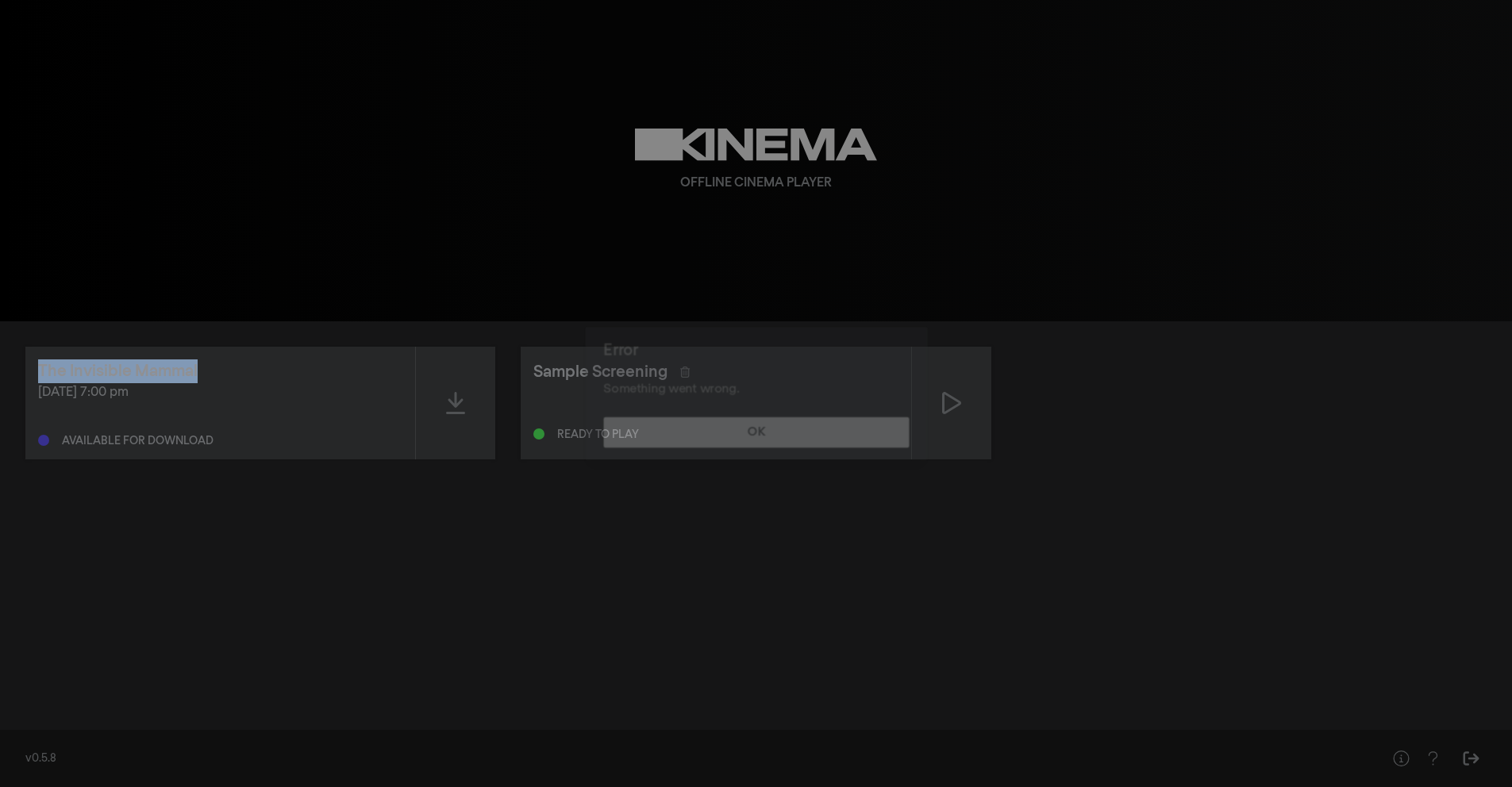
click at [157, 381] on div "The Invisible Mammal" at bounding box center [117, 371] width 159 height 24
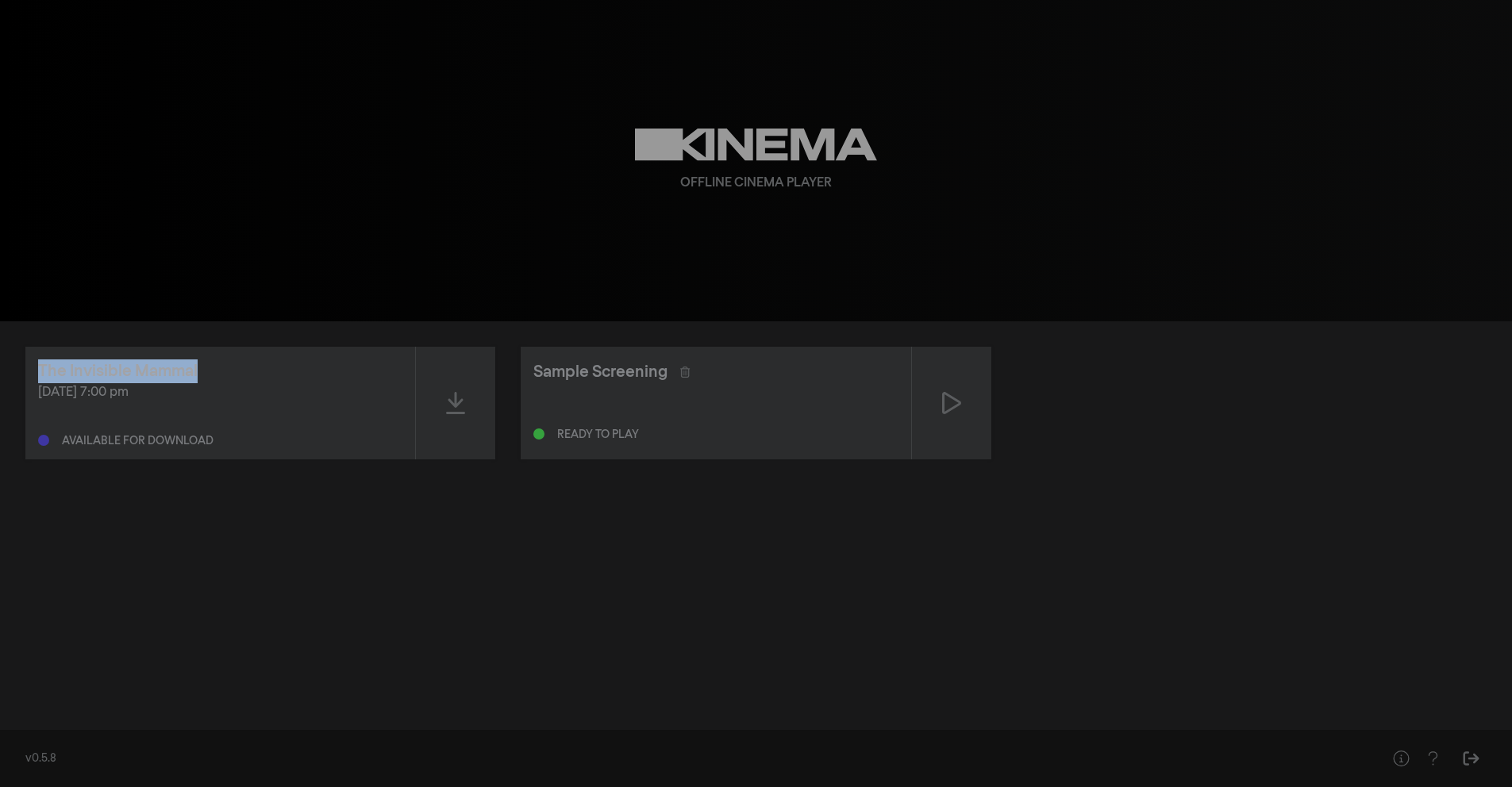
click at [157, 381] on div "The Invisible Mammal" at bounding box center [117, 371] width 159 height 24
click at [411, 405] on div "The Invisible Mammal [DATE] 7:00 pm Available for download" at bounding box center [220, 402] width 389 height 112
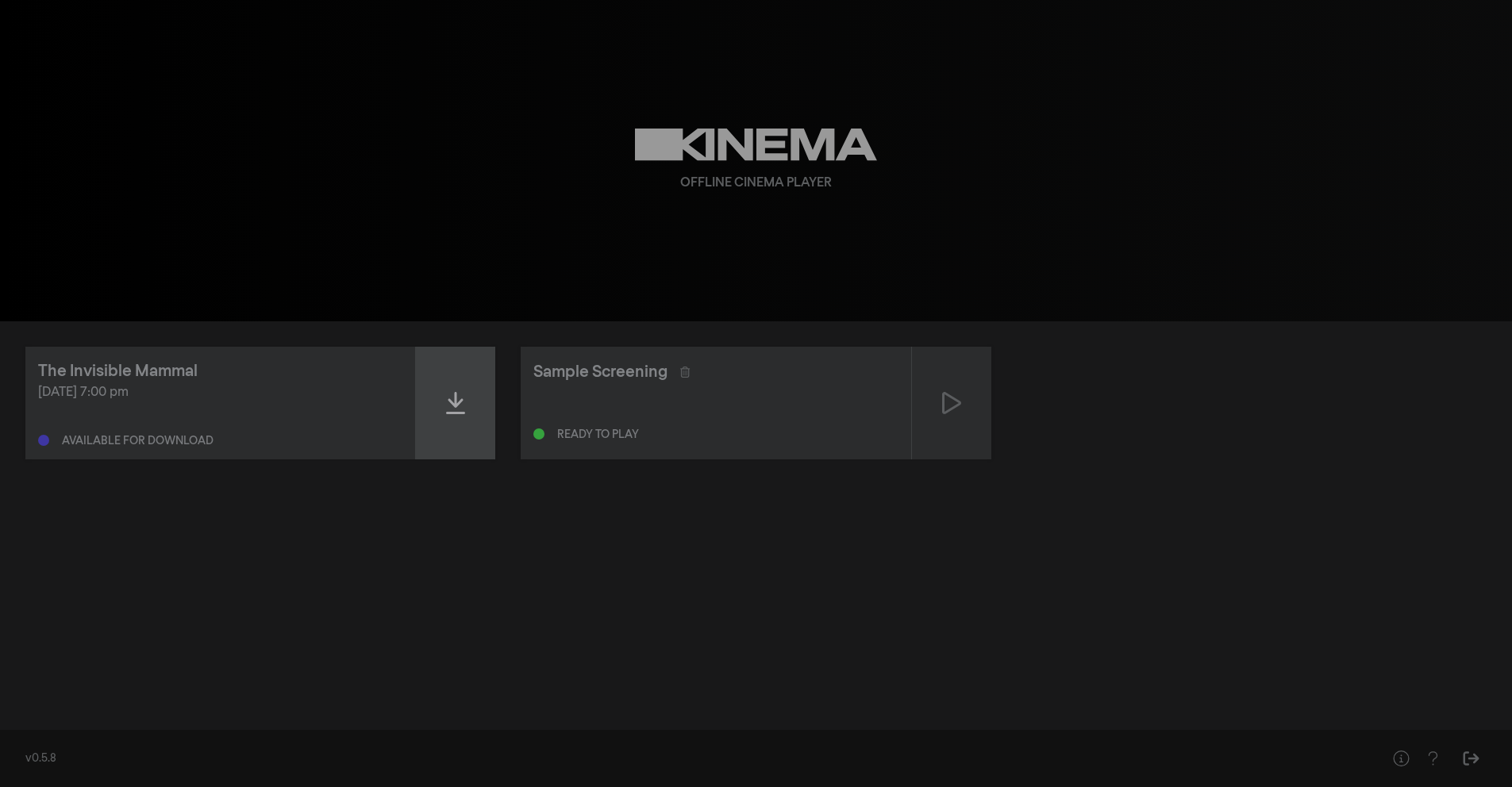
click at [424, 405] on div at bounding box center [456, 402] width 80 height 112
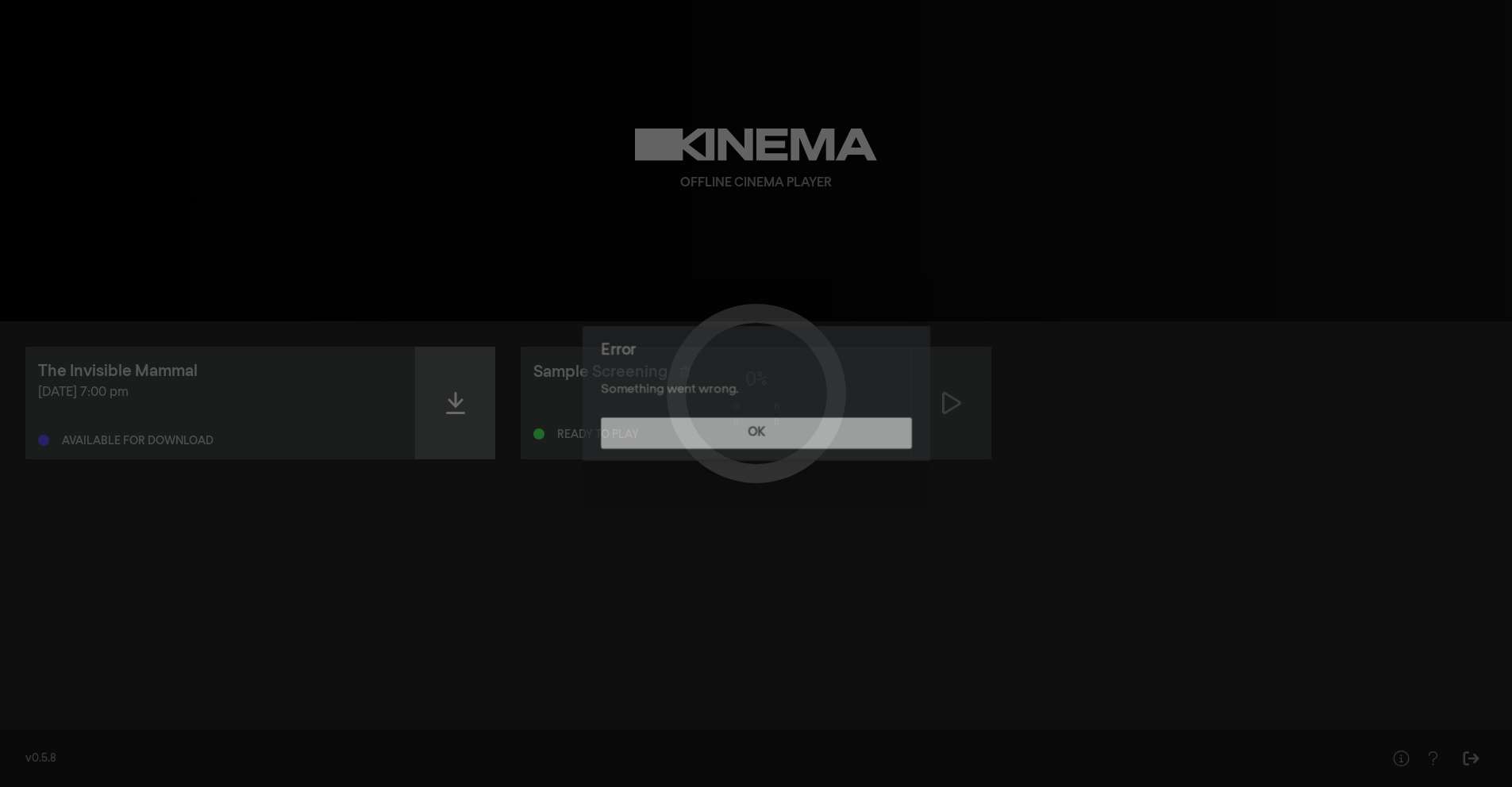
click at [424, 405] on div "Error Something went wrong. OK" at bounding box center [756, 393] width 1512 height 787
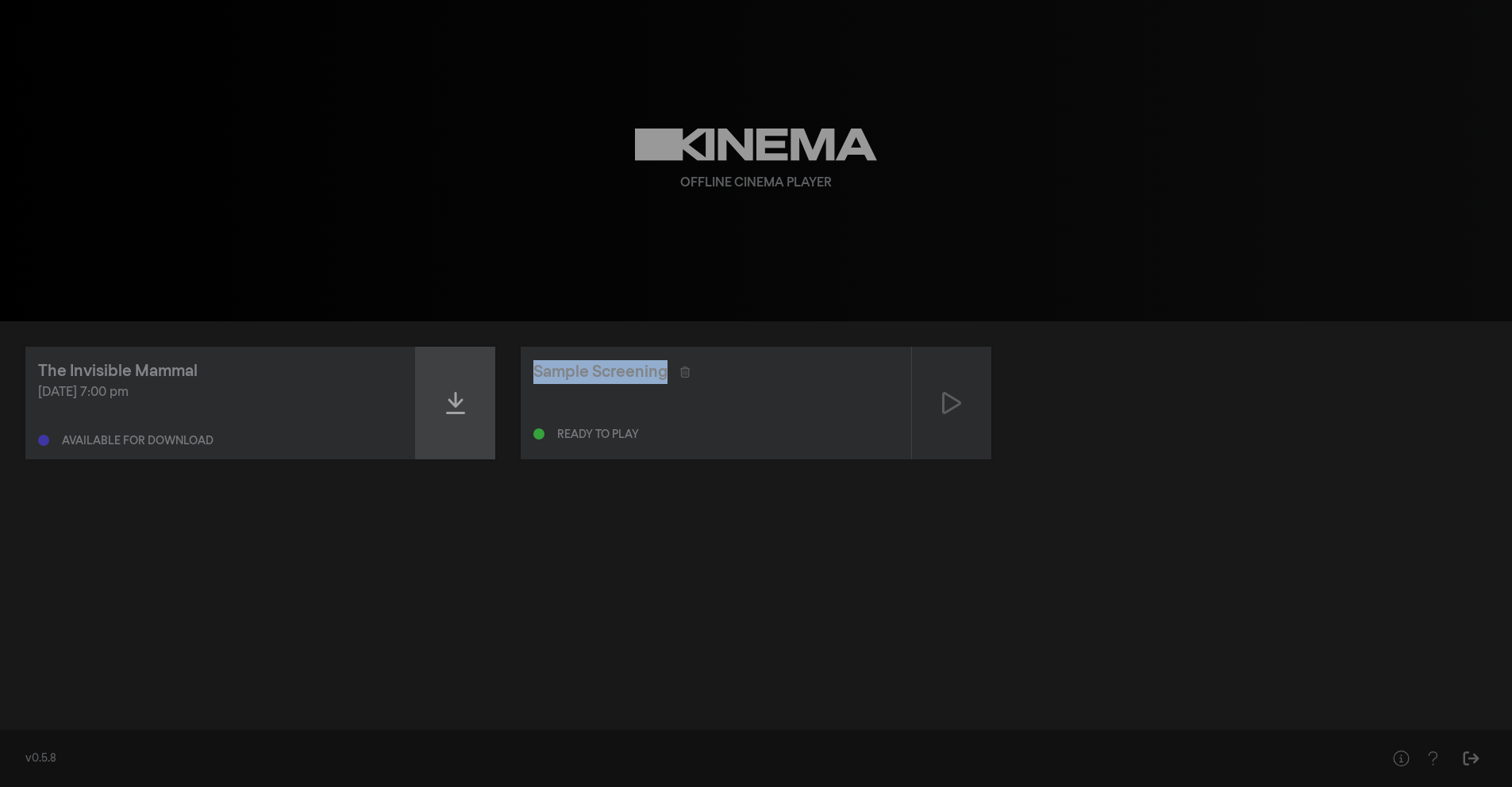
click at [424, 405] on div at bounding box center [456, 402] width 80 height 112
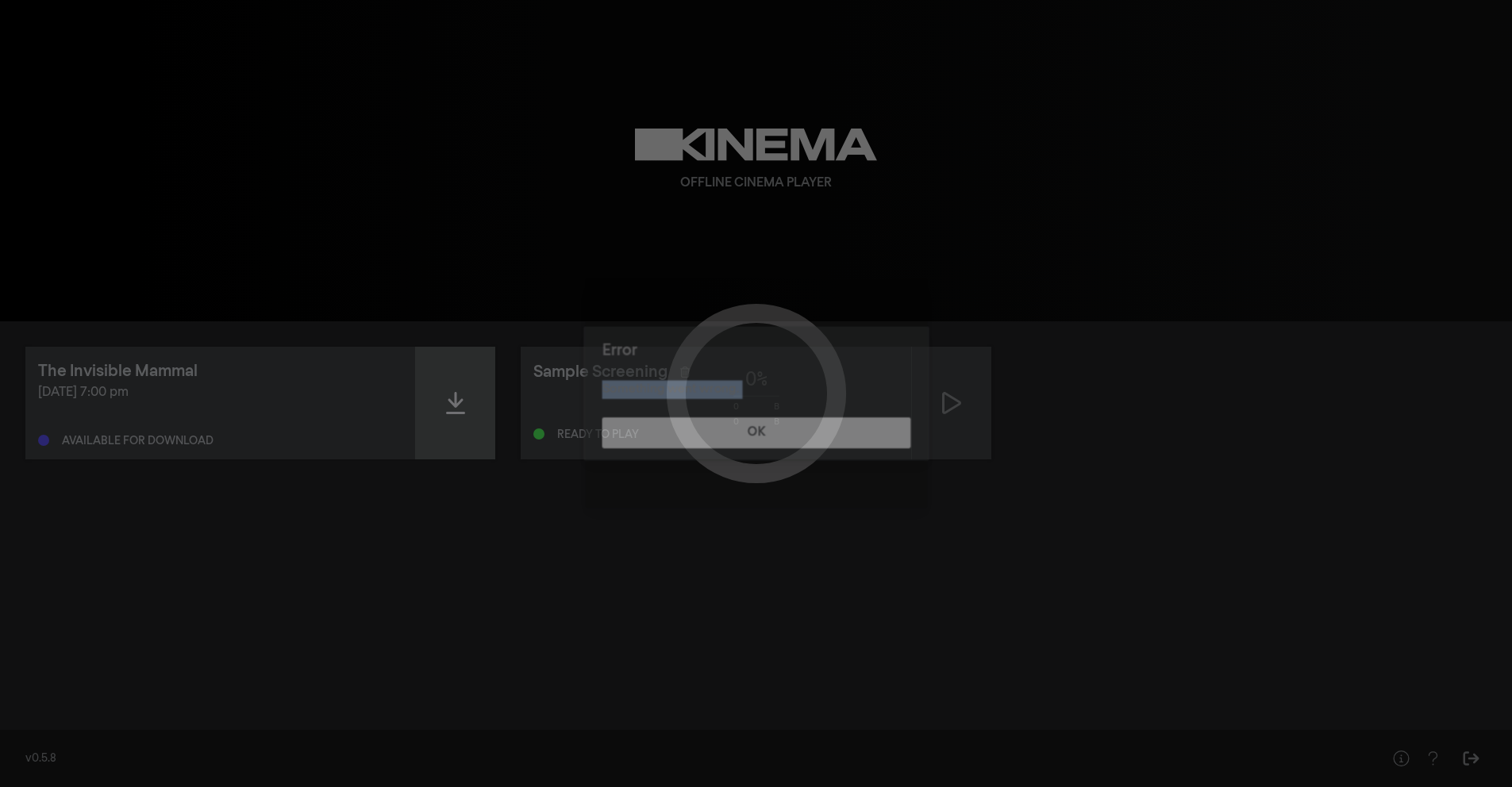
click at [424, 405] on div "Error Something went wrong. OK" at bounding box center [756, 393] width 1512 height 787
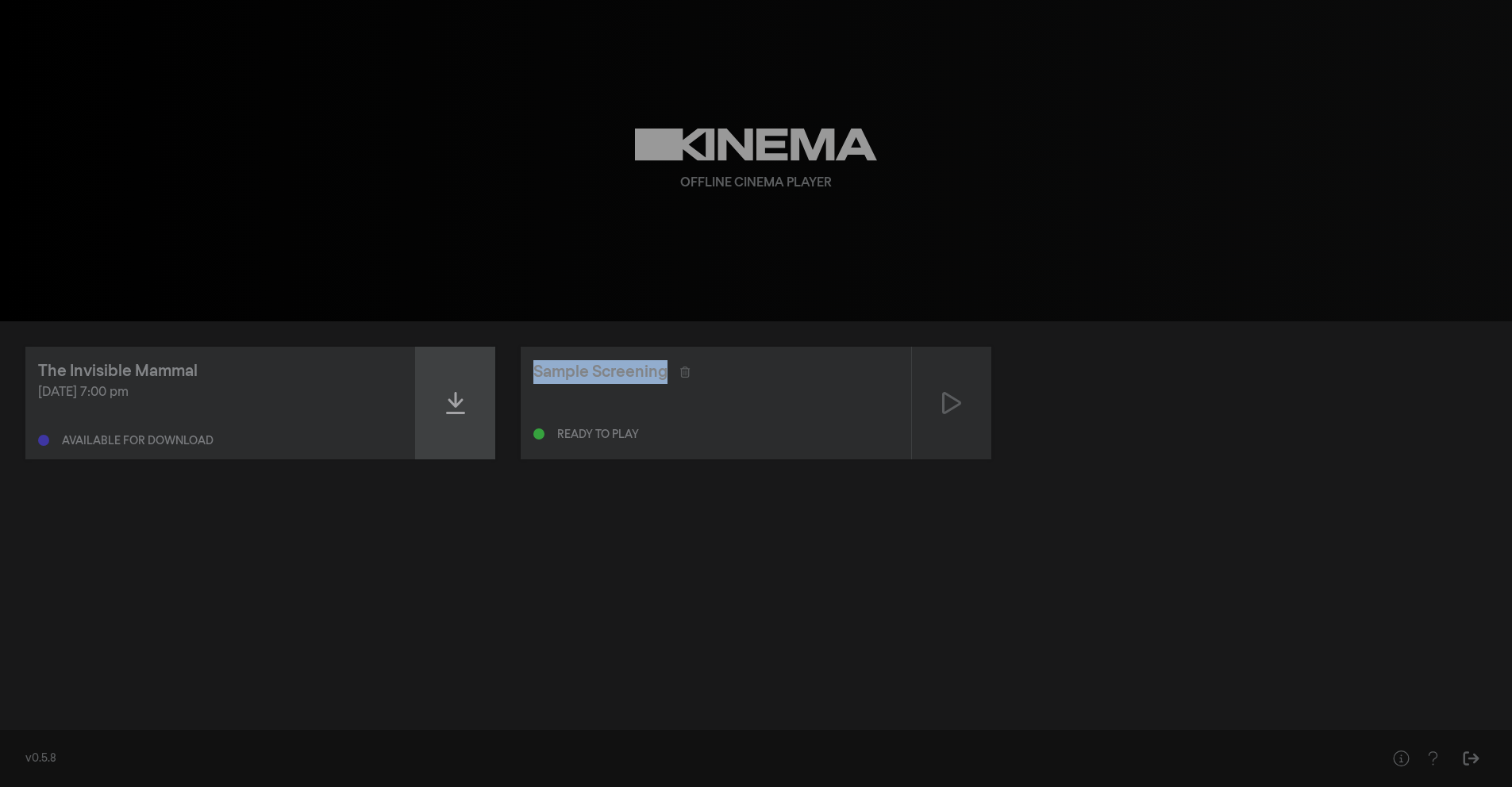
click at [424, 405] on div at bounding box center [456, 402] width 80 height 112
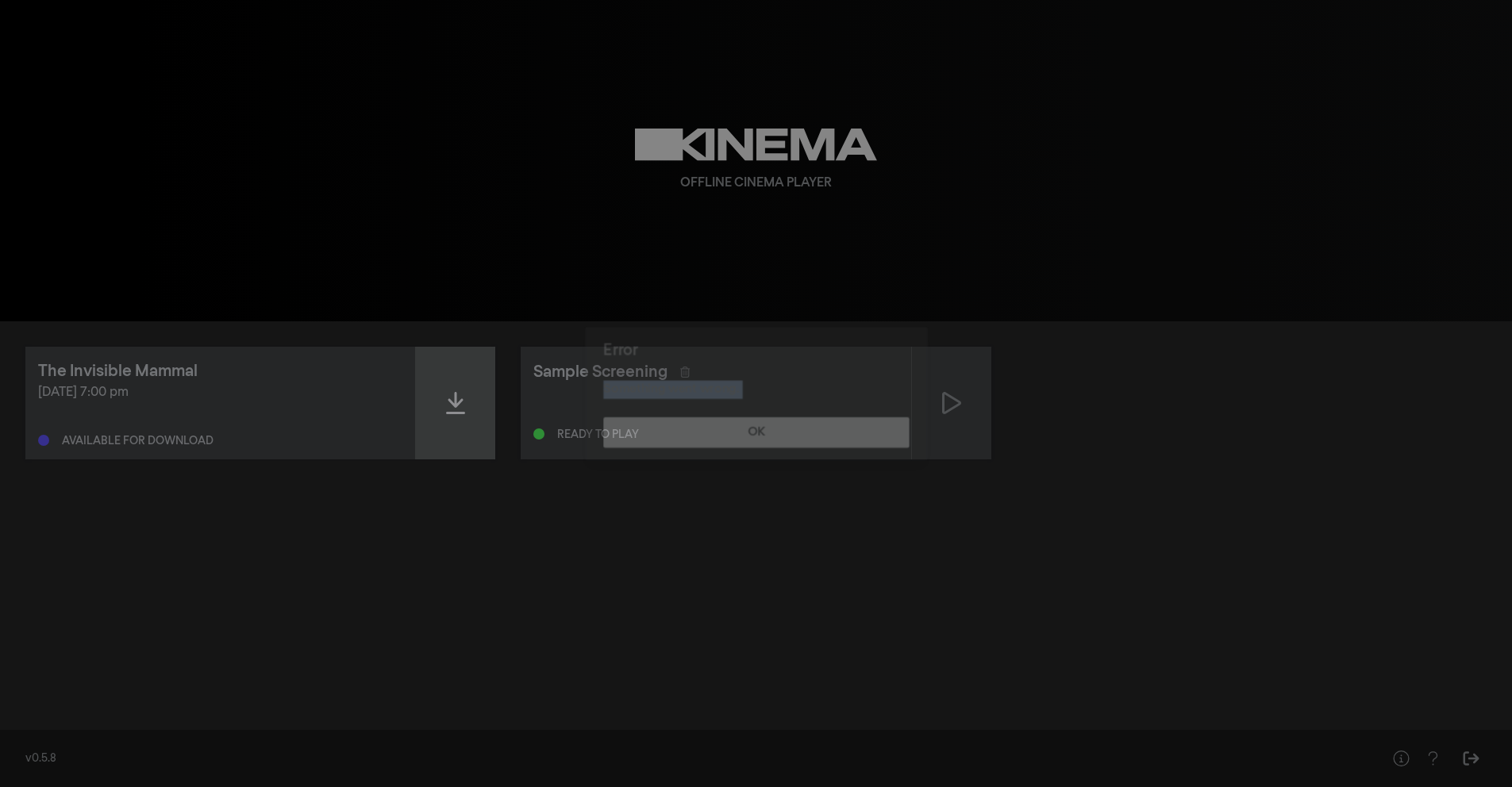
click at [424, 405] on div "Error Something went wrong. OK" at bounding box center [756, 393] width 1512 height 787
